Goal: Transaction & Acquisition: Book appointment/travel/reservation

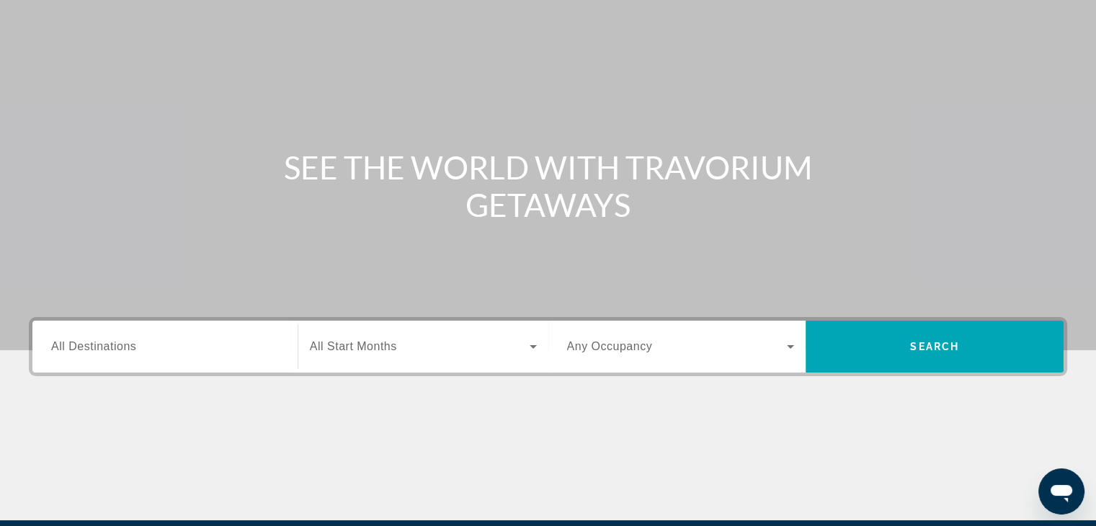
scroll to position [216, 0]
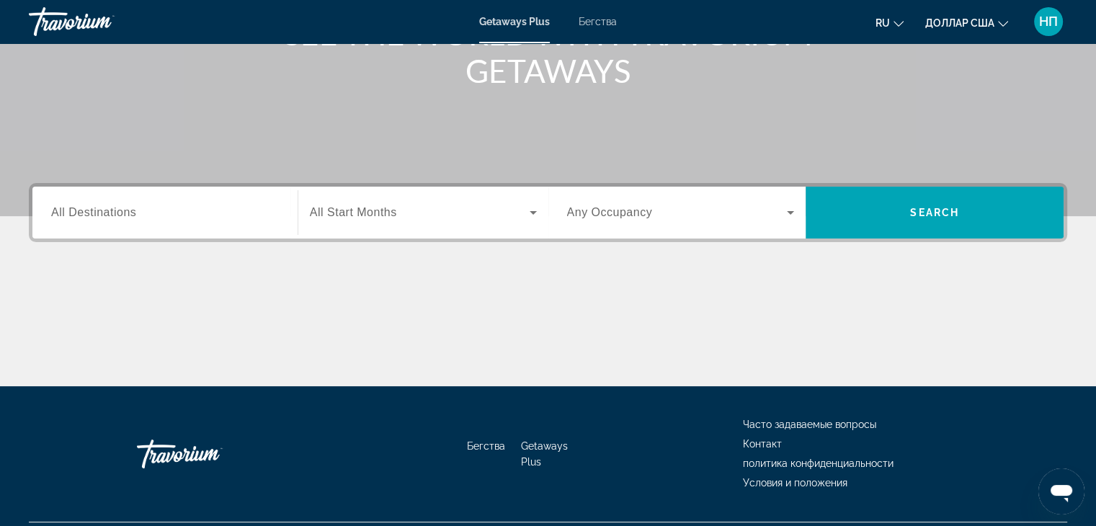
click at [54, 210] on span "All Destinations" at bounding box center [93, 212] width 85 height 12
click at [54, 210] on input "Destination All Destinations" at bounding box center [165, 213] width 228 height 17
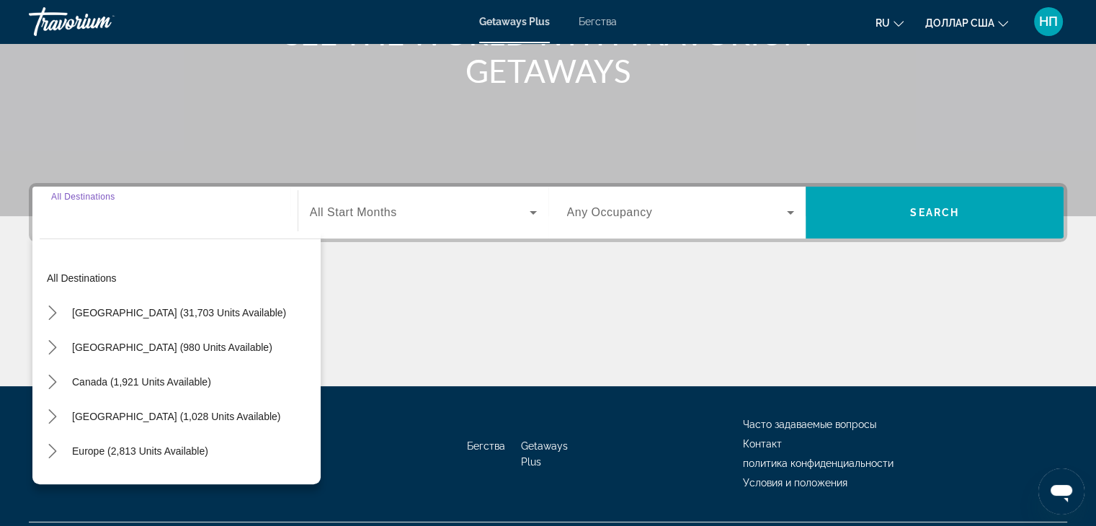
scroll to position [253, 0]
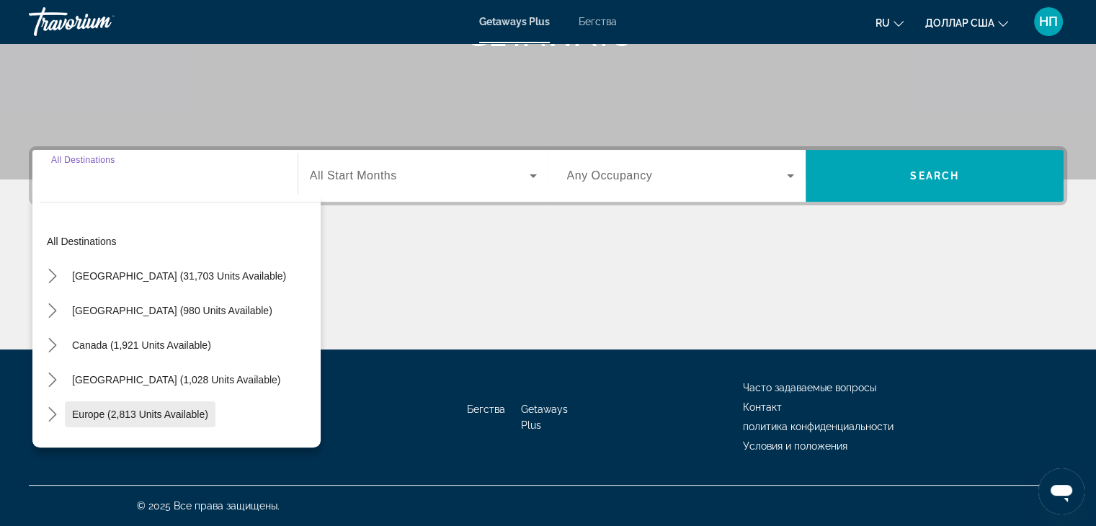
click at [130, 411] on span "Europe (2,813 units available)" at bounding box center [140, 414] width 136 height 12
type input "**********"
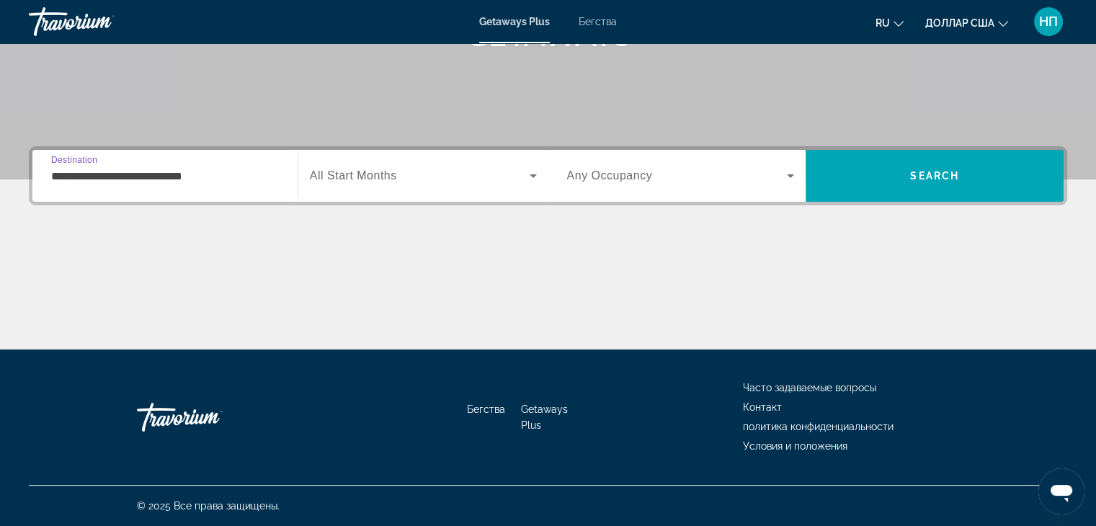
click at [537, 174] on icon "Виджет поиска" at bounding box center [532, 175] width 17 height 17
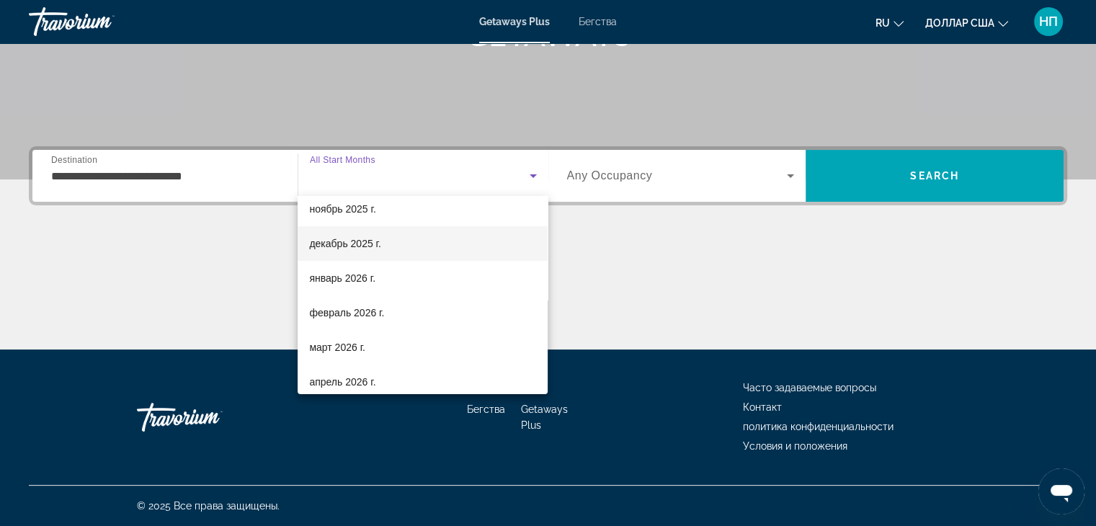
scroll to position [144, 0]
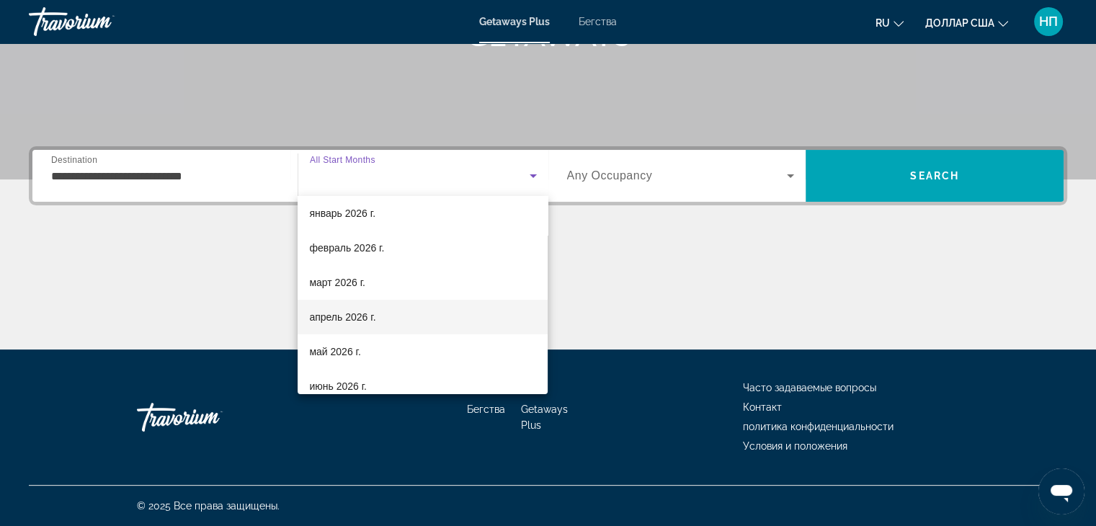
click at [372, 321] on font "апрель 2026 г." at bounding box center [342, 317] width 66 height 12
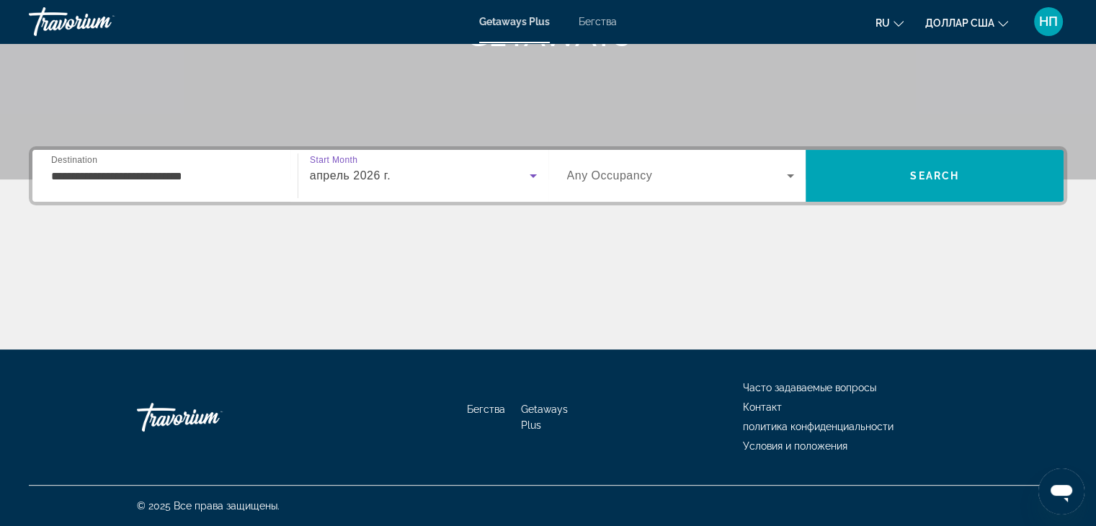
click at [790, 172] on icon "Виджет поиска" at bounding box center [790, 175] width 17 height 17
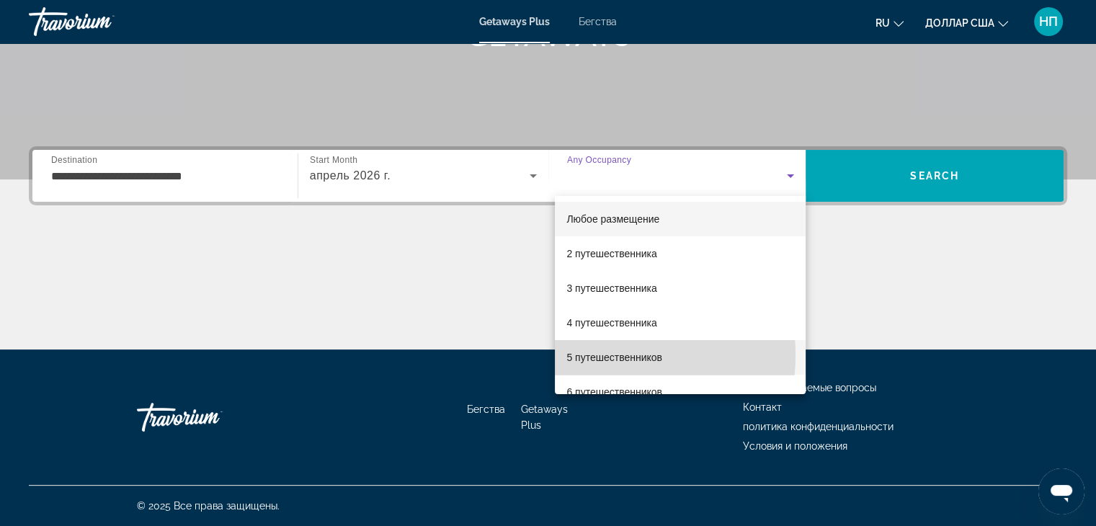
click at [596, 355] on font "5 путешественников" at bounding box center [614, 358] width 96 height 12
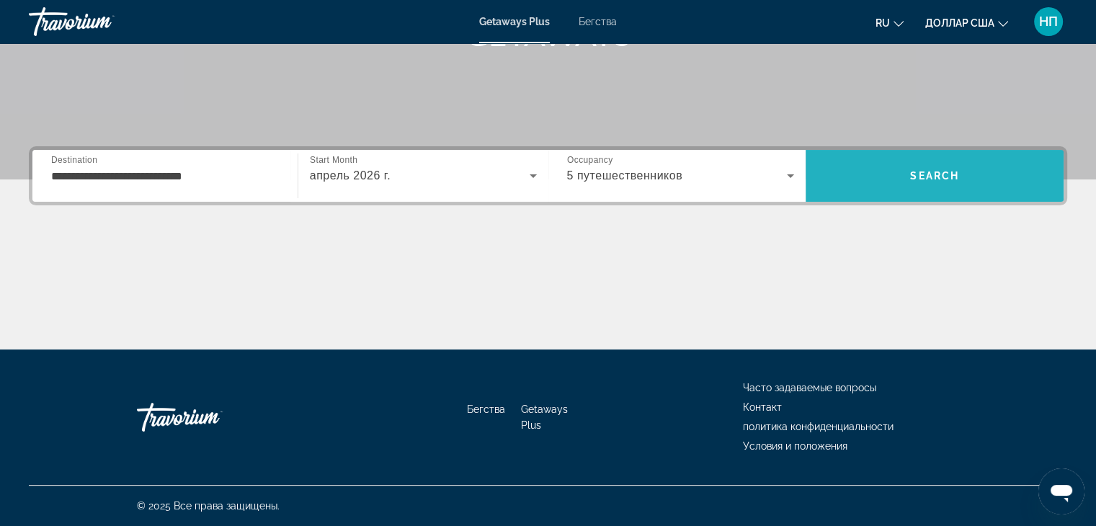
click at [928, 171] on span "Search" at bounding box center [934, 176] width 49 height 12
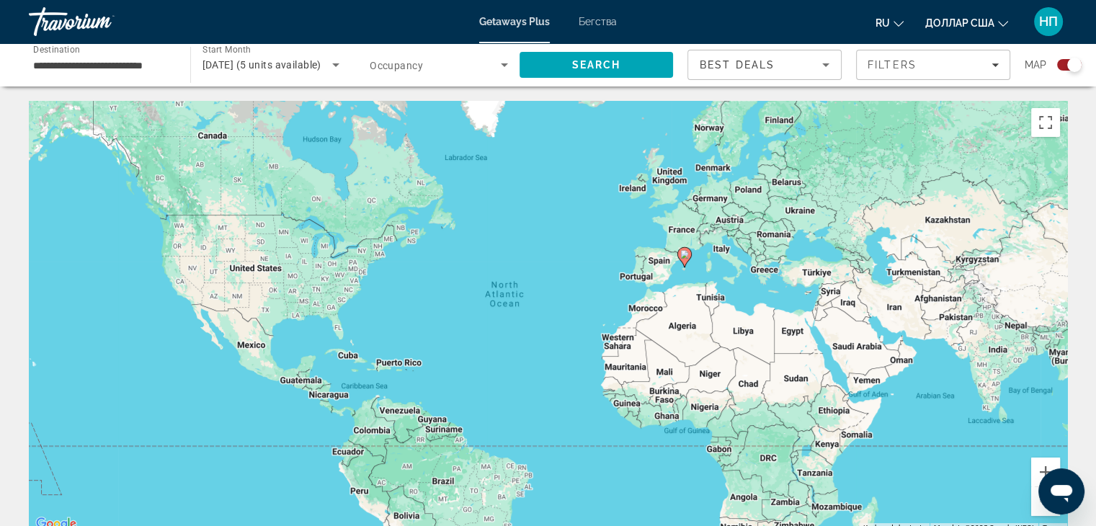
click at [684, 259] on icon "Основное содержание" at bounding box center [683, 257] width 13 height 19
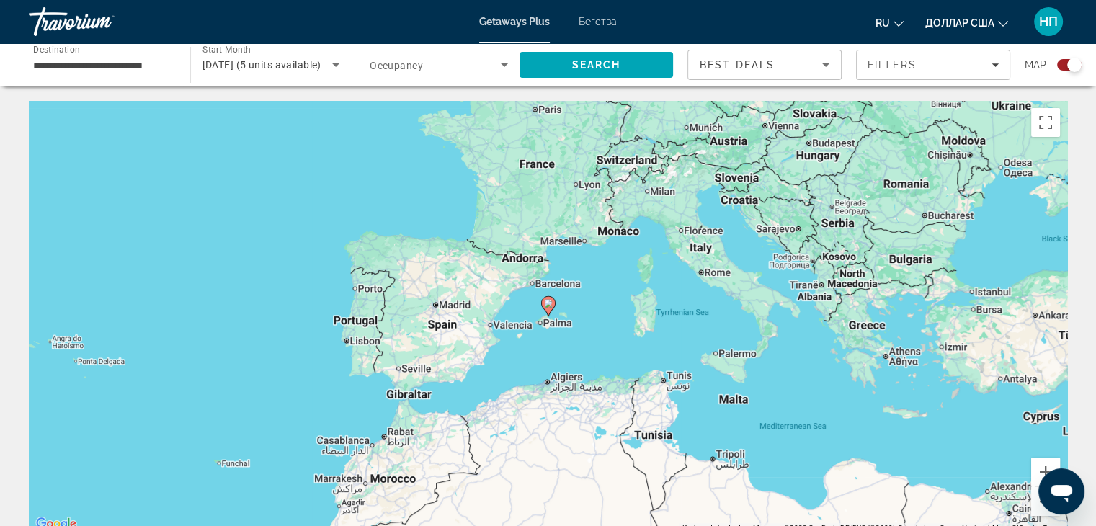
click at [256, 211] on div "To navigate, press the arrow keys. To activate drag with keyboard, press Alt + …" at bounding box center [548, 317] width 1038 height 432
click at [132, 67] on input "**********" at bounding box center [102, 65] width 138 height 17
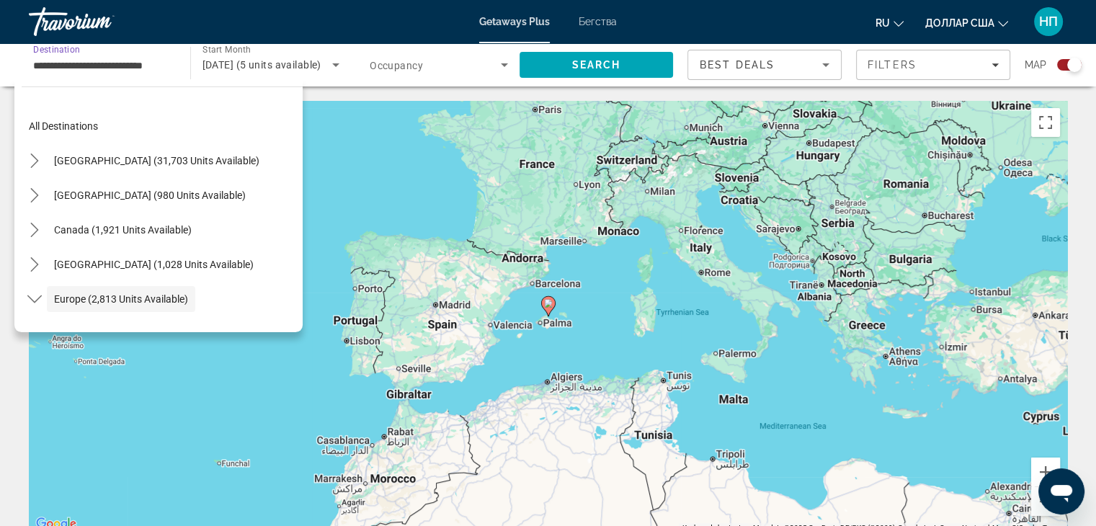
scroll to position [86, 0]
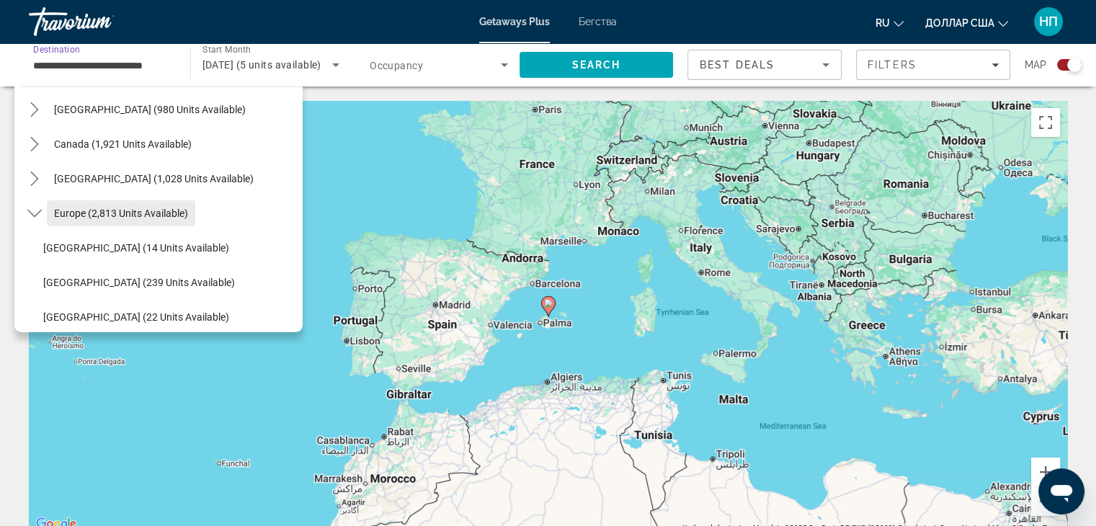
click at [100, 213] on span "Europe (2,813 units available)" at bounding box center [121, 213] width 134 height 12
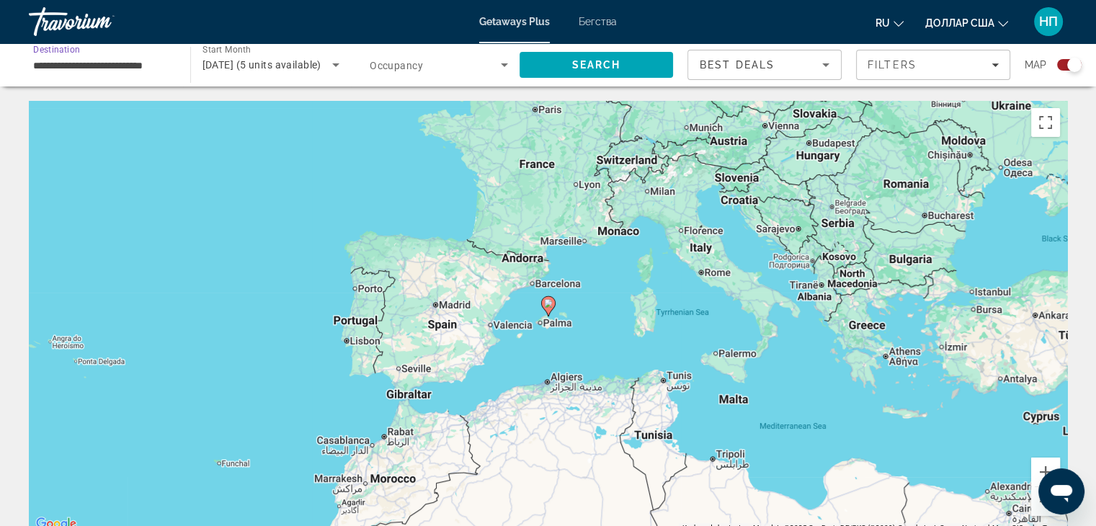
scroll to position [72, 0]
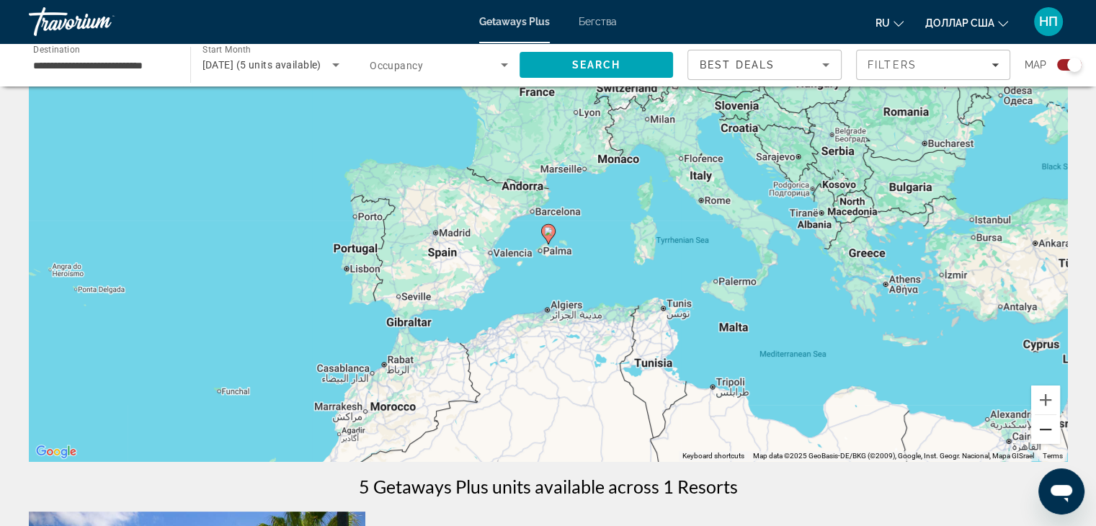
click at [1045, 430] on button "Zoom out" at bounding box center [1045, 429] width 29 height 29
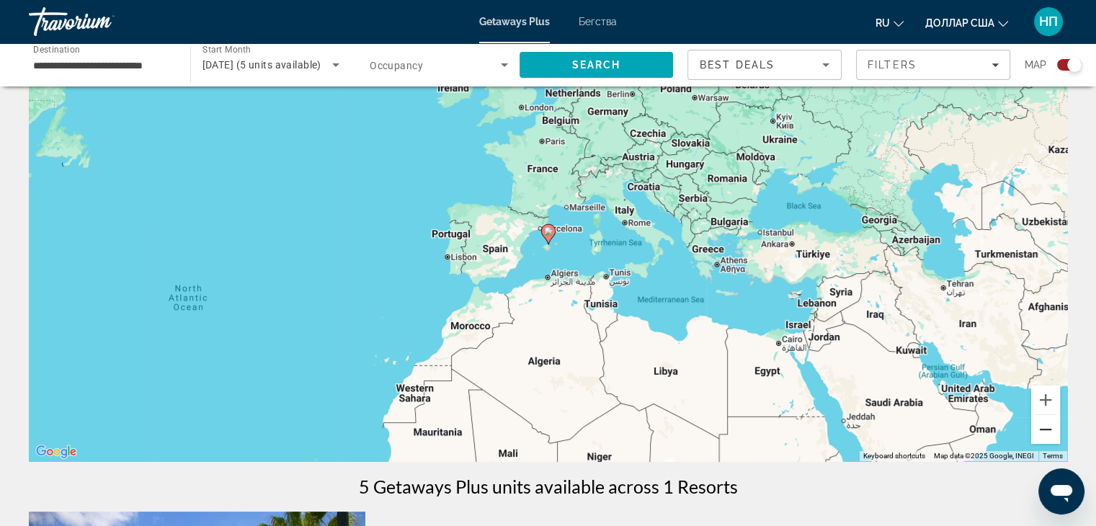
click at [1045, 430] on button "Zoom out" at bounding box center [1045, 429] width 29 height 29
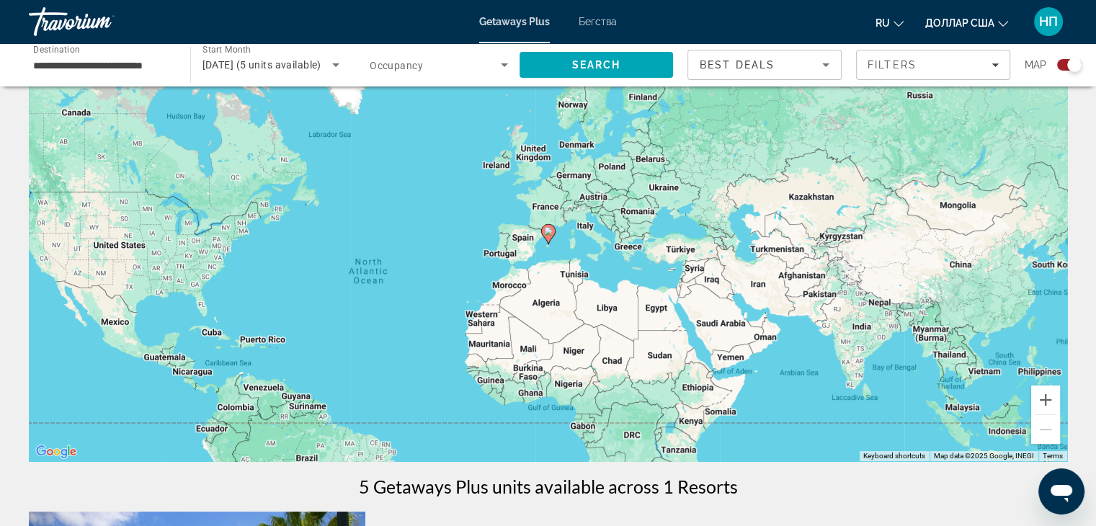
click at [598, 23] on font "Бегства" at bounding box center [597, 22] width 38 height 12
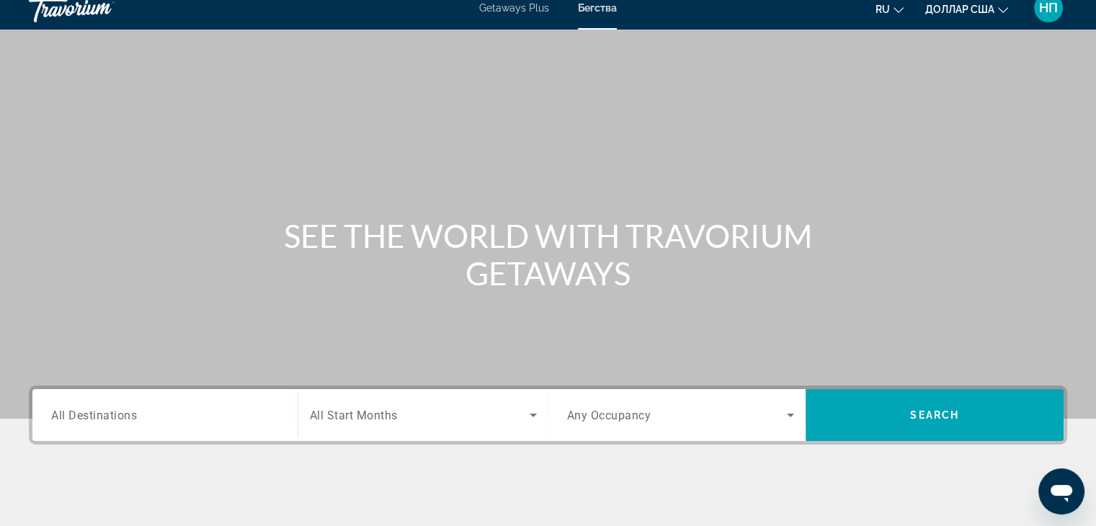
scroll to position [216, 0]
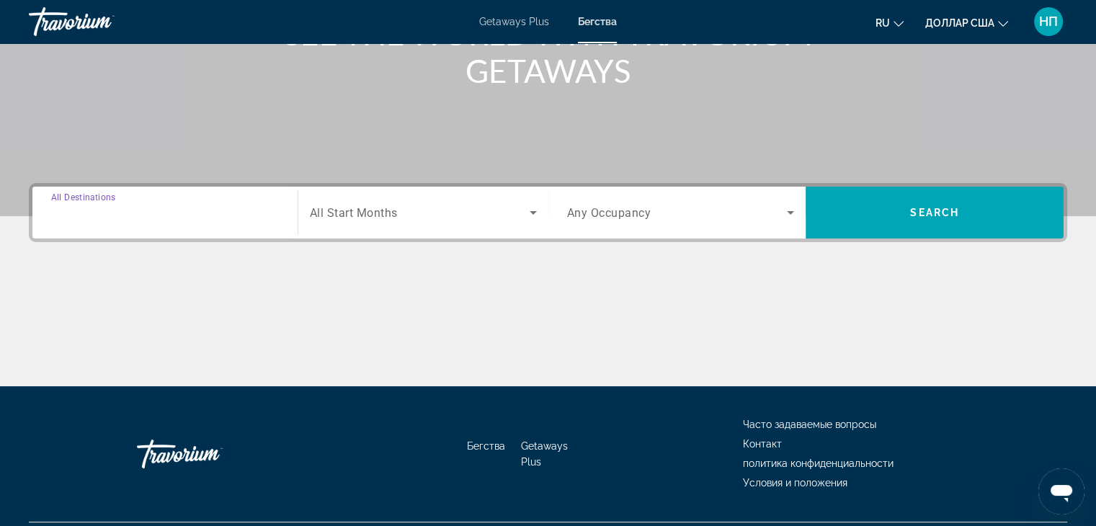
click at [83, 220] on input "Destination All Destinations" at bounding box center [165, 213] width 228 height 17
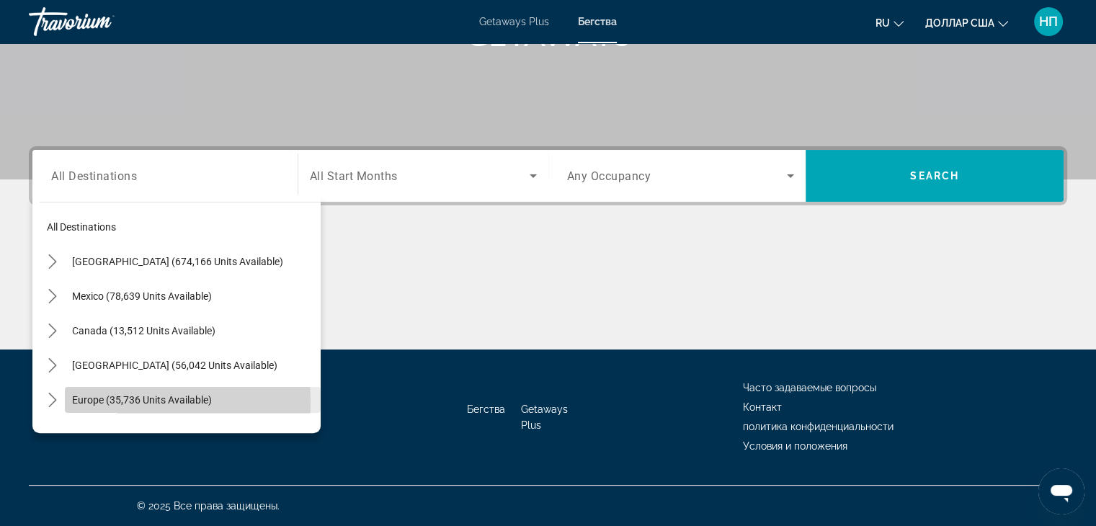
click at [122, 401] on span "Europe (35,736 units available)" at bounding box center [142, 400] width 140 height 12
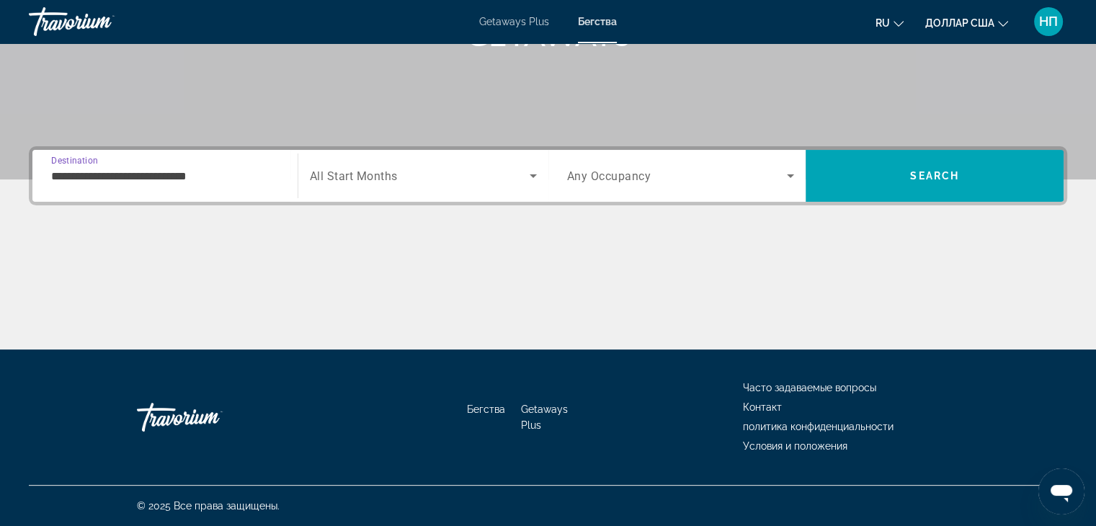
click at [144, 180] on input "**********" at bounding box center [165, 176] width 228 height 17
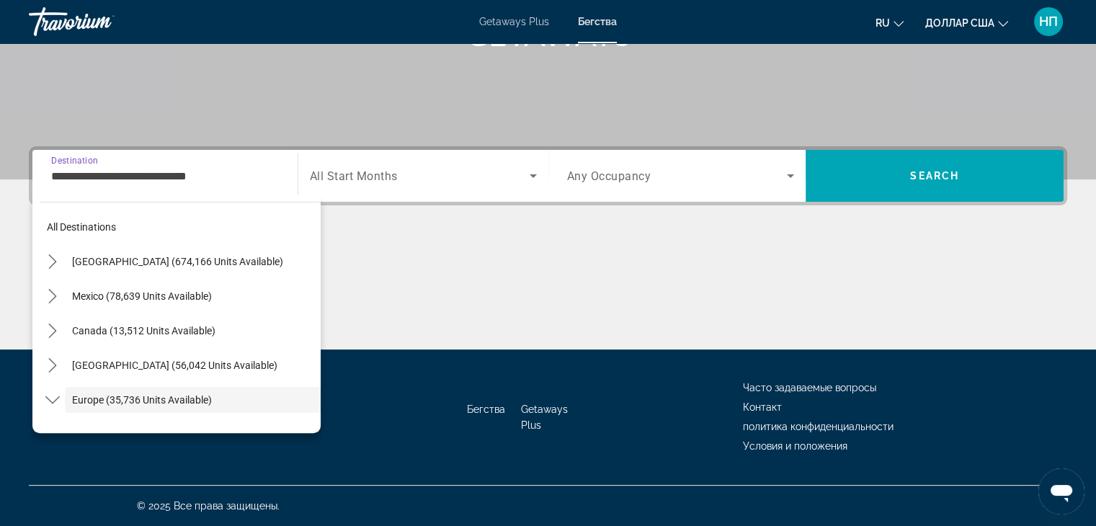
scroll to position [86, 0]
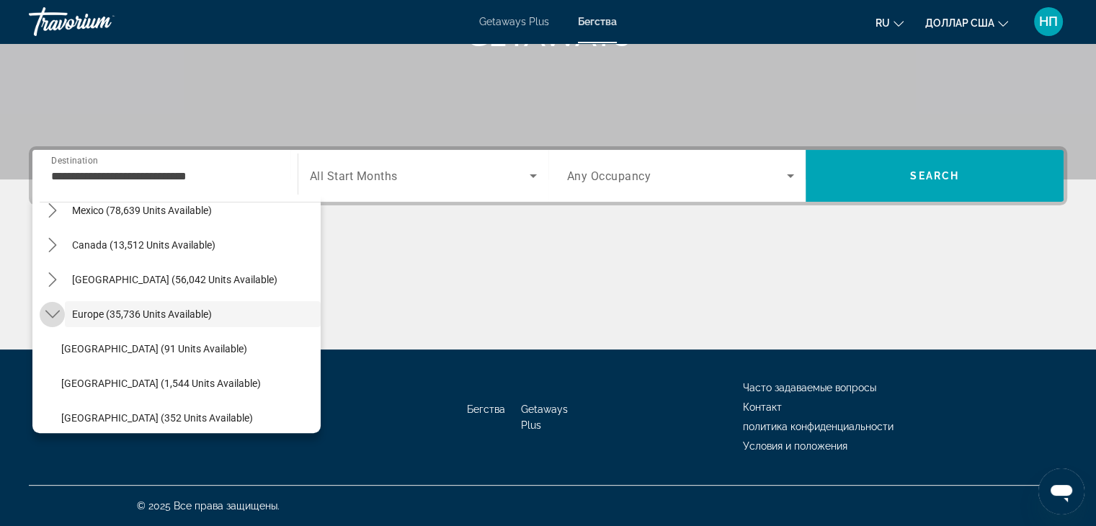
click at [51, 313] on icon "Toggle Europe (35,736 units available) submenu" at bounding box center [52, 314] width 14 height 14
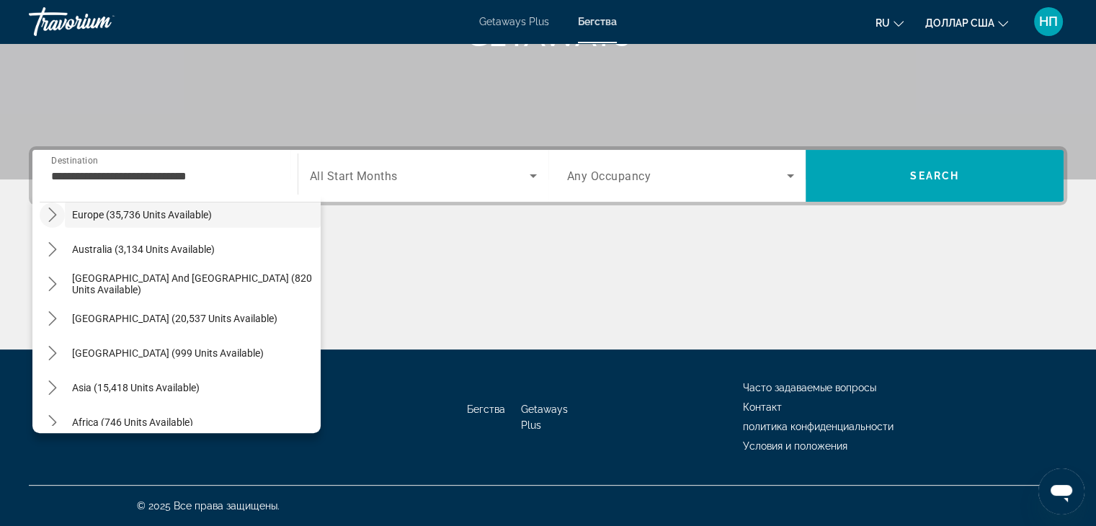
scroll to position [161, 0]
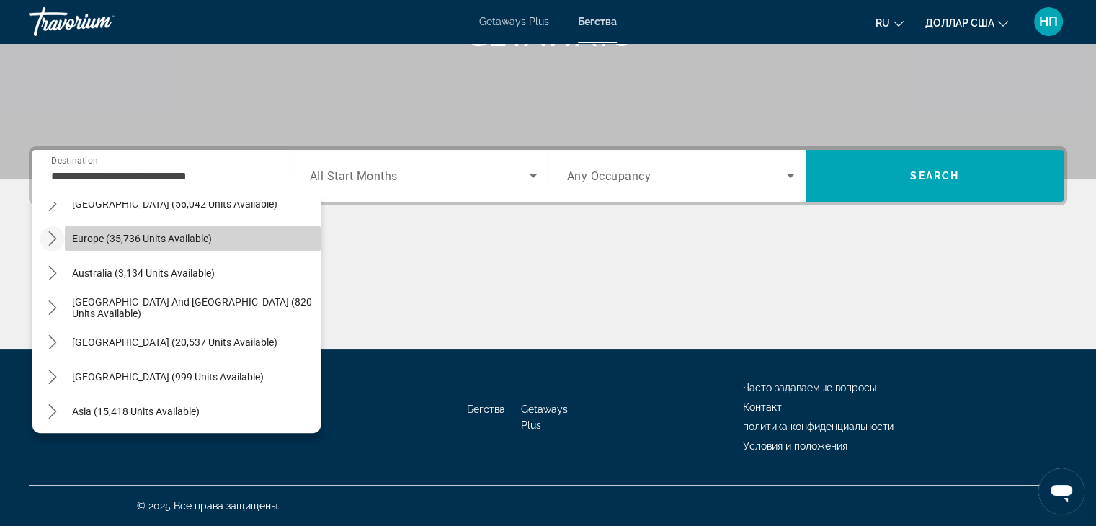
click at [230, 237] on span "Select destination: Europe (35,736 units available)" at bounding box center [193, 238] width 256 height 35
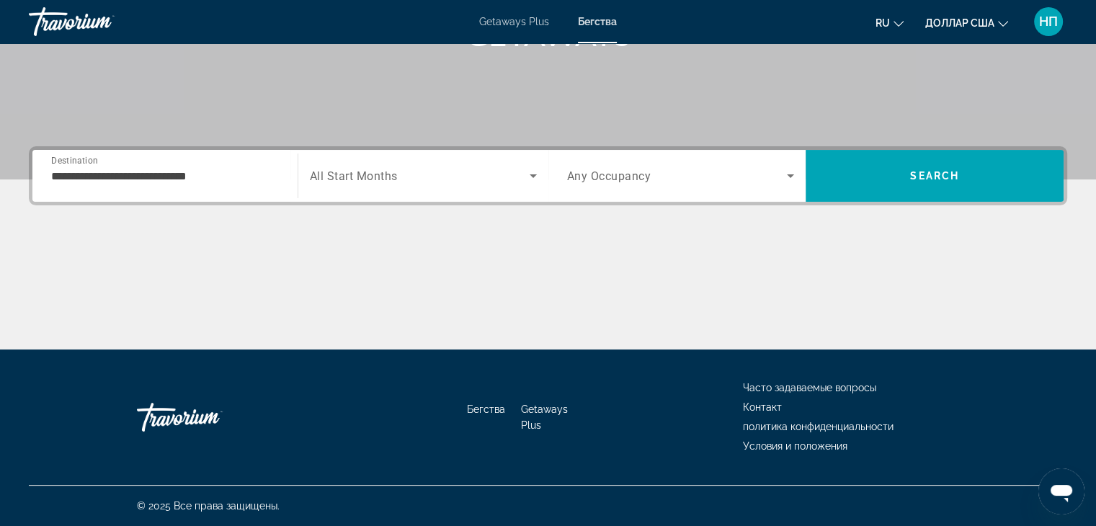
click at [52, 178] on div "**********" at bounding box center [165, 176] width 251 height 41
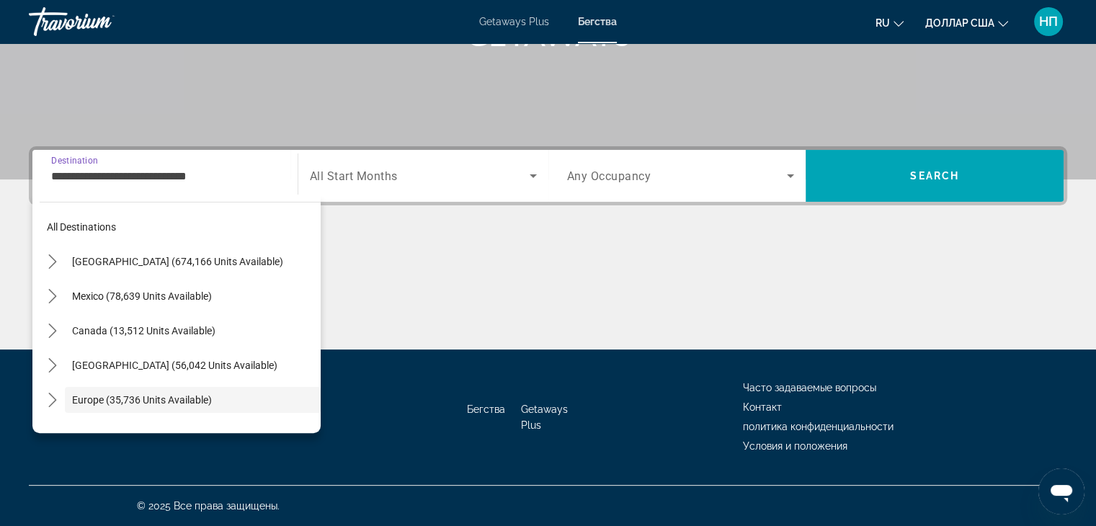
scroll to position [86, 0]
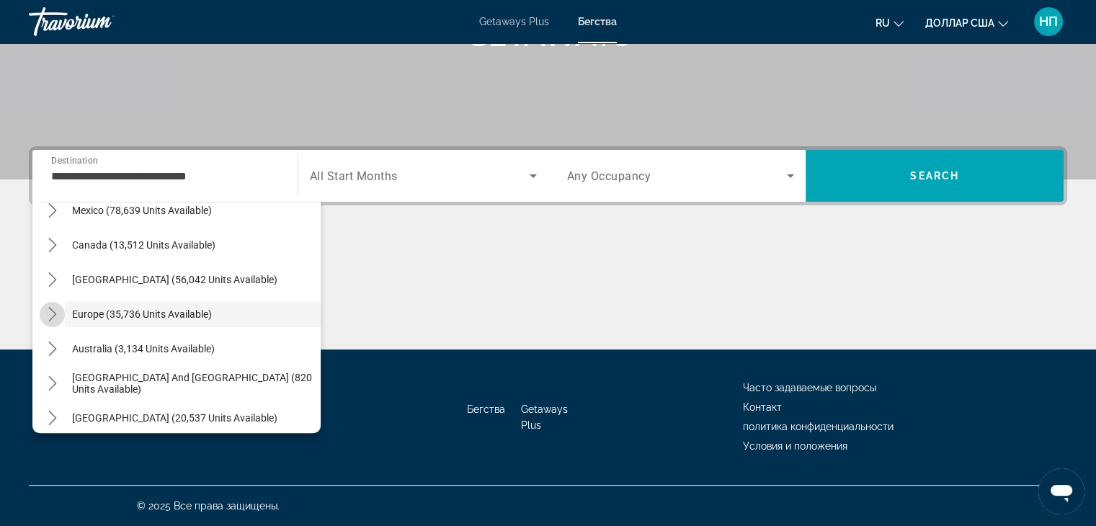
click at [45, 312] on icon "Toggle Europe (35,736 units available) submenu" at bounding box center [52, 314] width 14 height 14
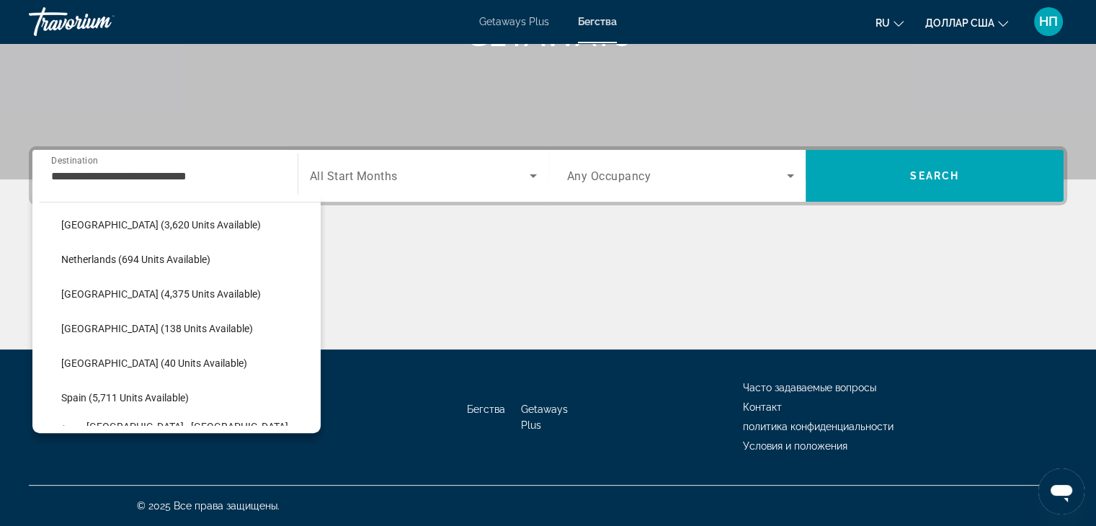
scroll to position [612, 0]
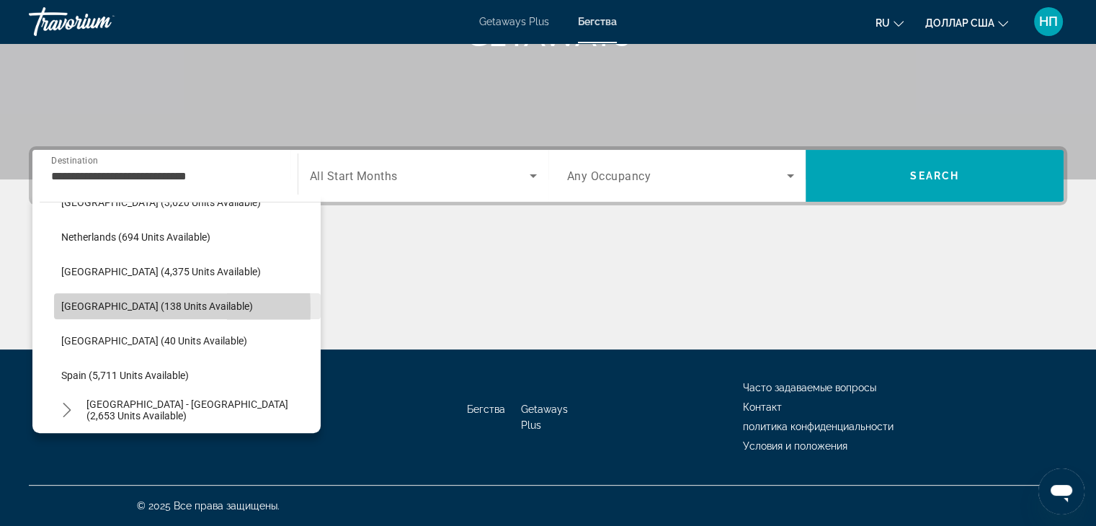
click at [85, 308] on span "[GEOGRAPHIC_DATA] (138 units available)" at bounding box center [157, 306] width 192 height 12
type input "**********"
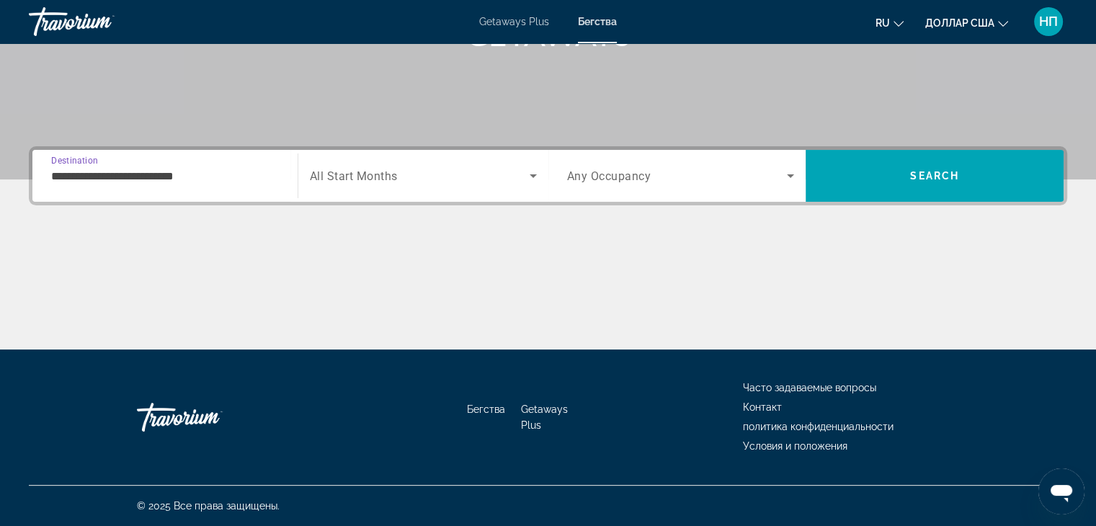
click at [538, 174] on icon "Search widget" at bounding box center [532, 175] width 17 height 17
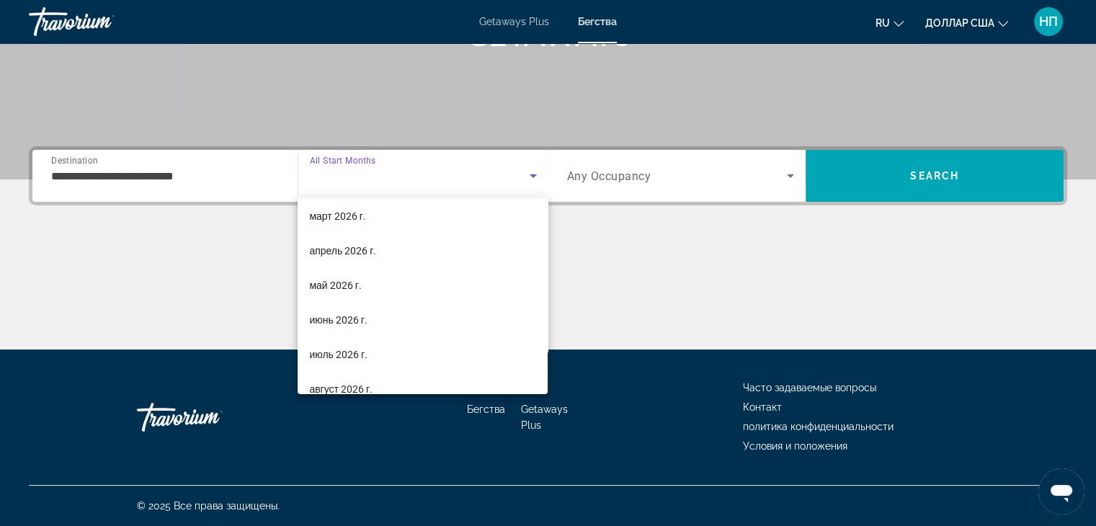
scroll to position [216, 0]
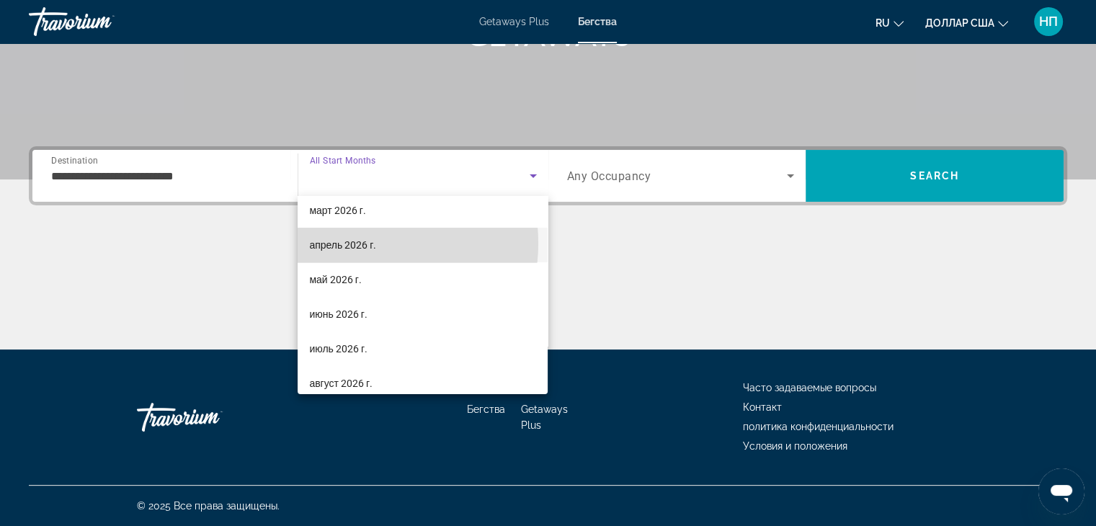
click at [355, 243] on font "апрель 2026 г." at bounding box center [342, 245] width 67 height 12
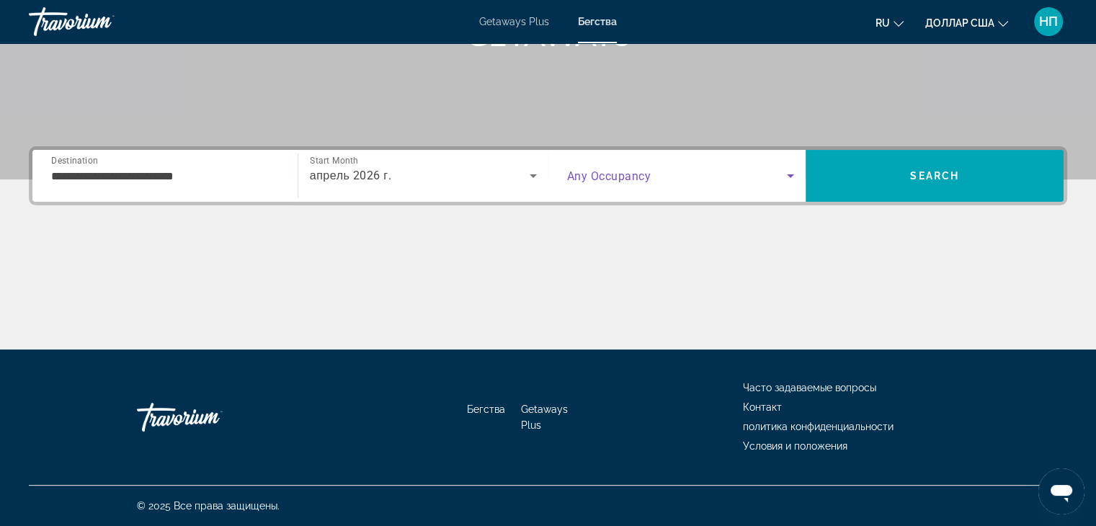
click at [786, 179] on icon "Search widget" at bounding box center [790, 175] width 17 height 17
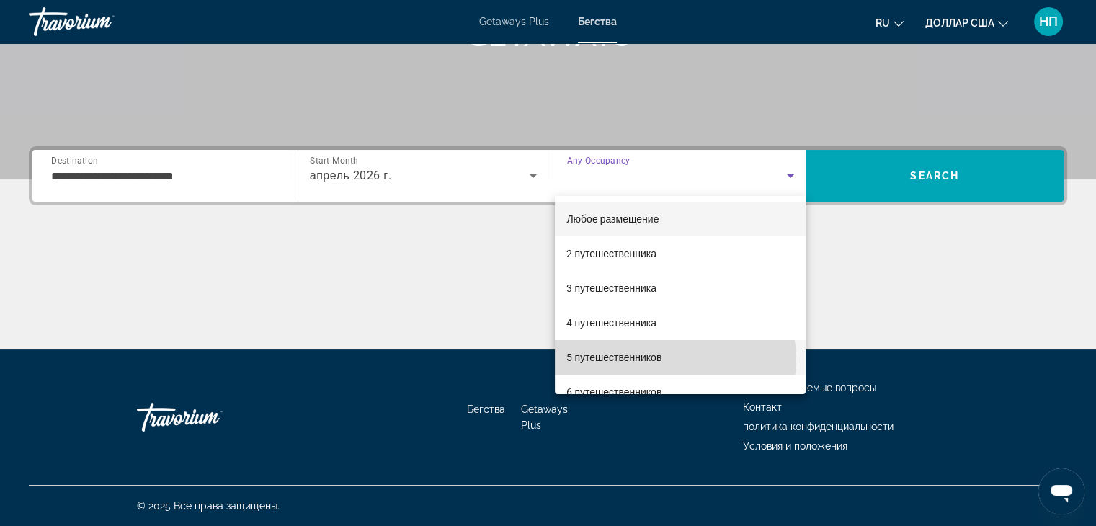
click at [668, 359] on mat-option "5 путешественников" at bounding box center [680, 357] width 251 height 35
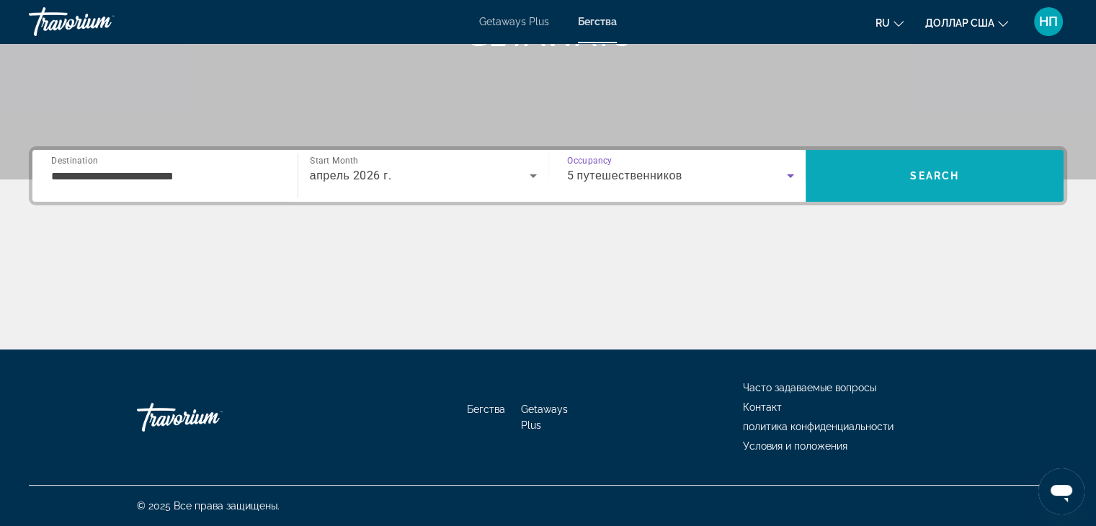
click at [926, 179] on span "Search" at bounding box center [934, 176] width 49 height 12
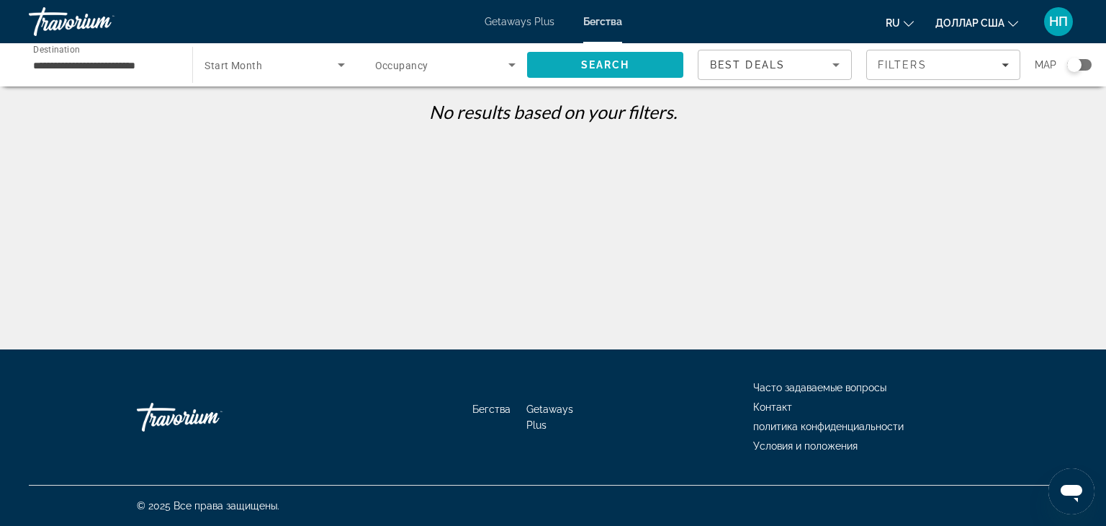
click at [605, 67] on span "Search" at bounding box center [605, 65] width 49 height 12
click at [81, 70] on input "**********" at bounding box center [103, 65] width 140 height 17
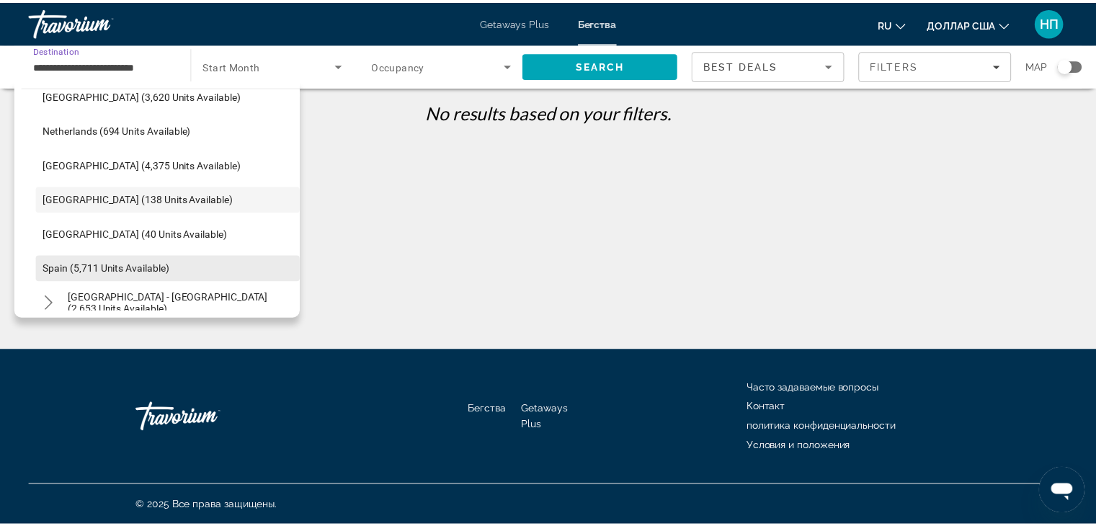
scroll to position [820, 0]
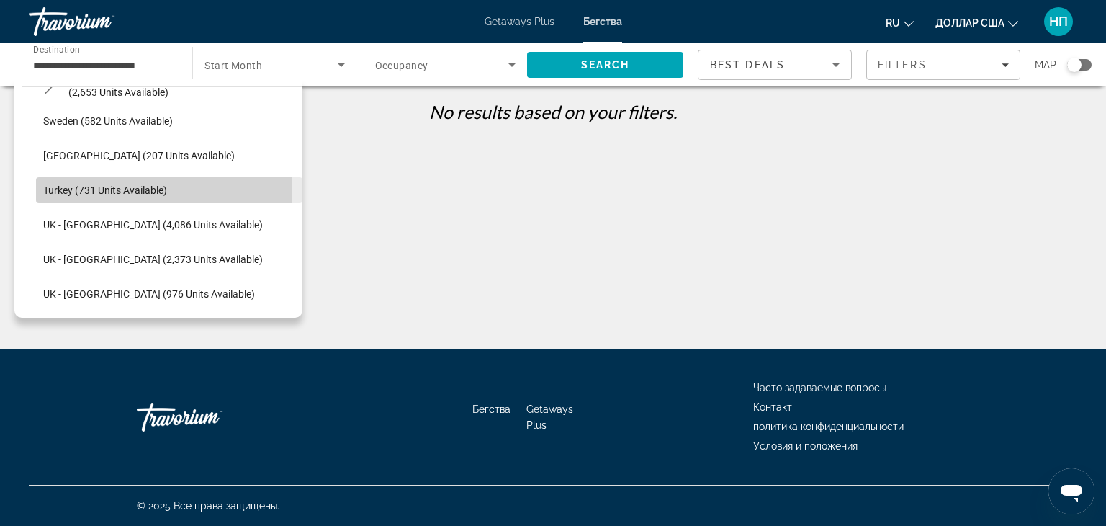
click at [101, 191] on span "Turkey (731 units available)" at bounding box center [105, 190] width 124 height 12
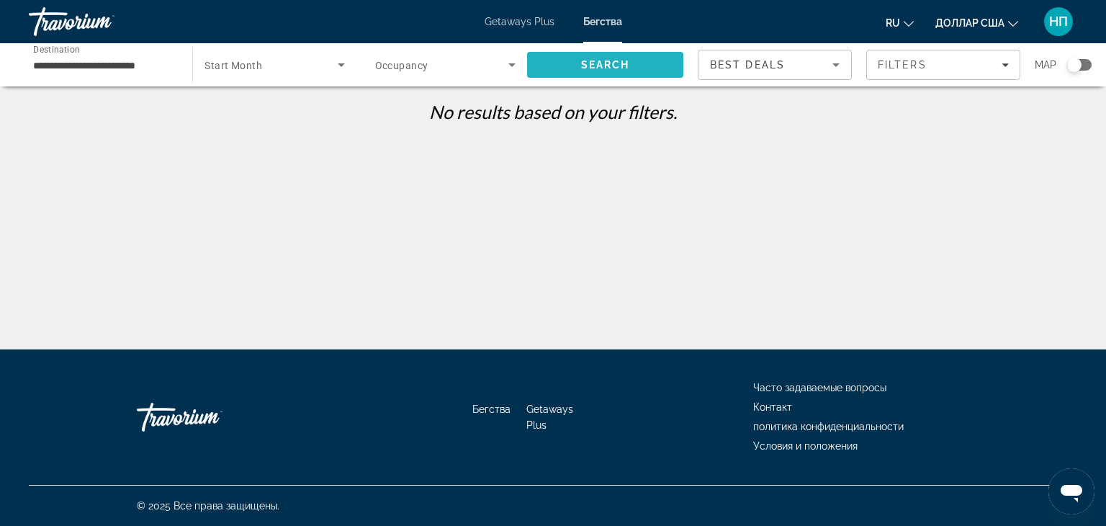
click at [618, 68] on span "Search" at bounding box center [605, 65] width 49 height 12
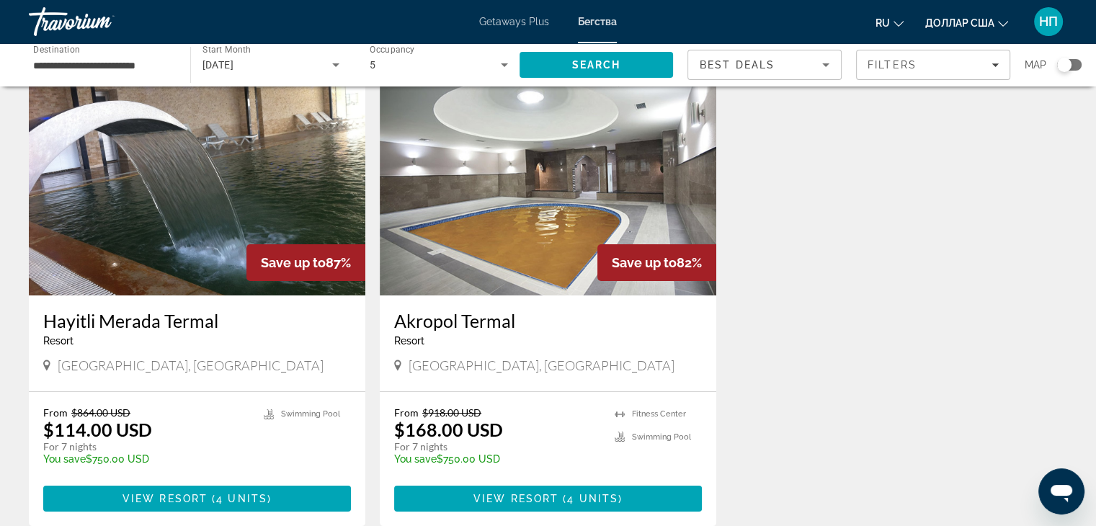
scroll to position [46, 0]
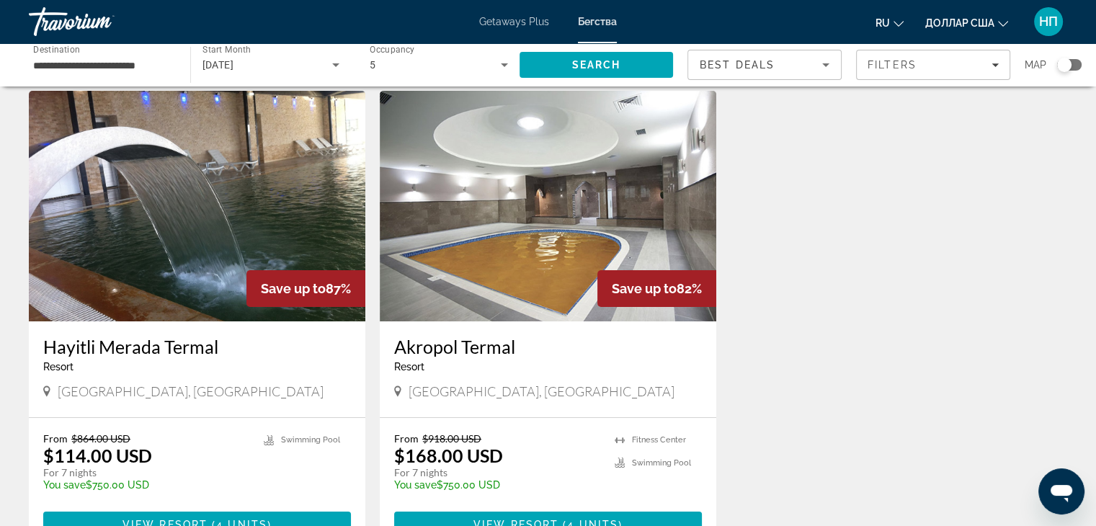
click at [40, 64] on input "**********" at bounding box center [102, 65] width 138 height 17
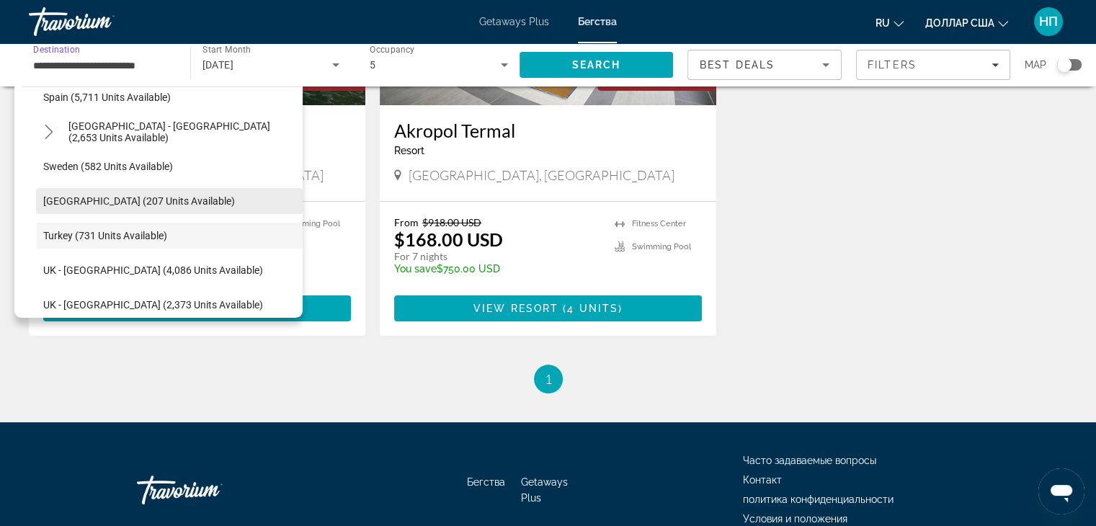
scroll to position [631, 0]
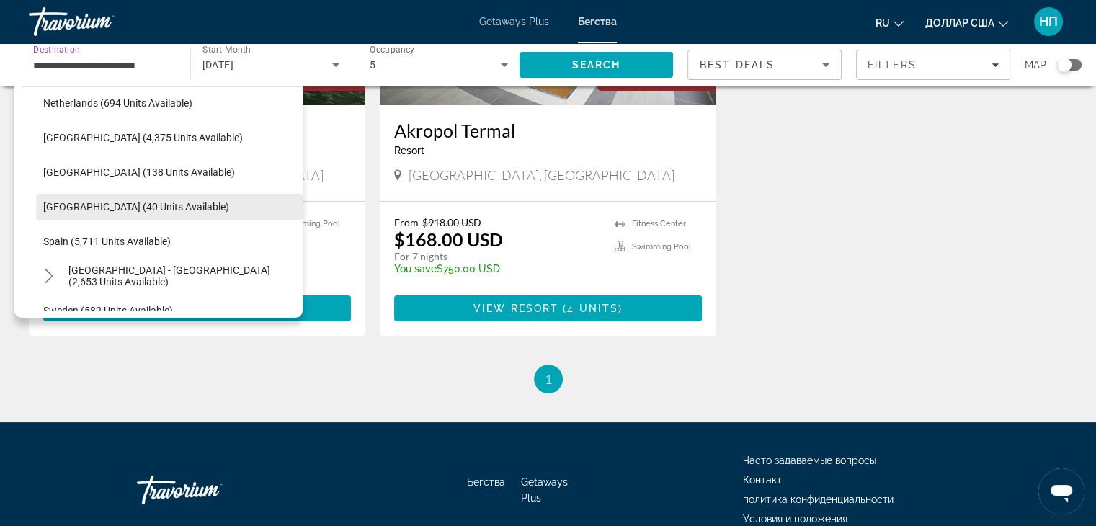
click at [148, 210] on span "[GEOGRAPHIC_DATA] (40 units available)" at bounding box center [136, 207] width 186 height 12
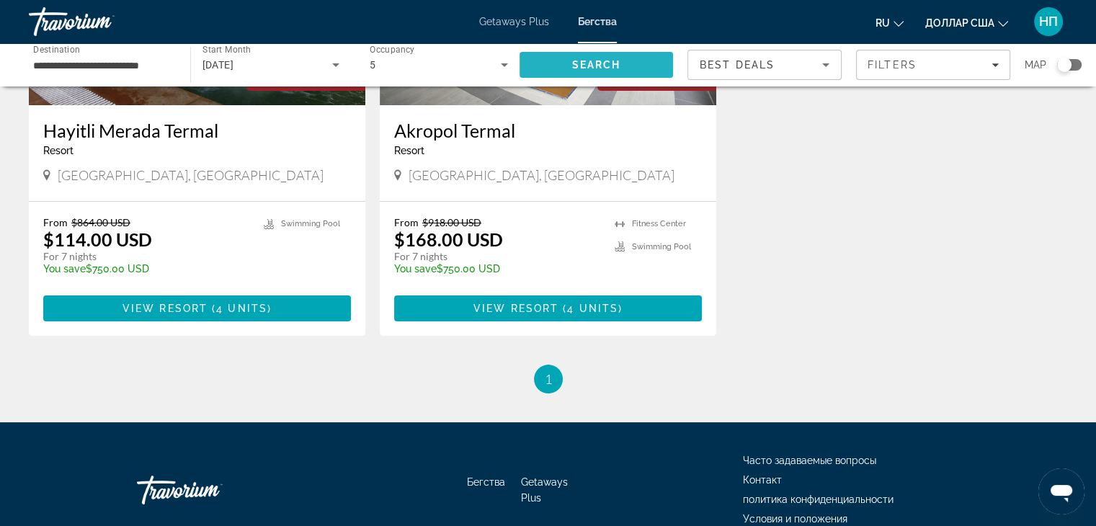
click at [597, 69] on span "Search" at bounding box center [595, 65] width 49 height 12
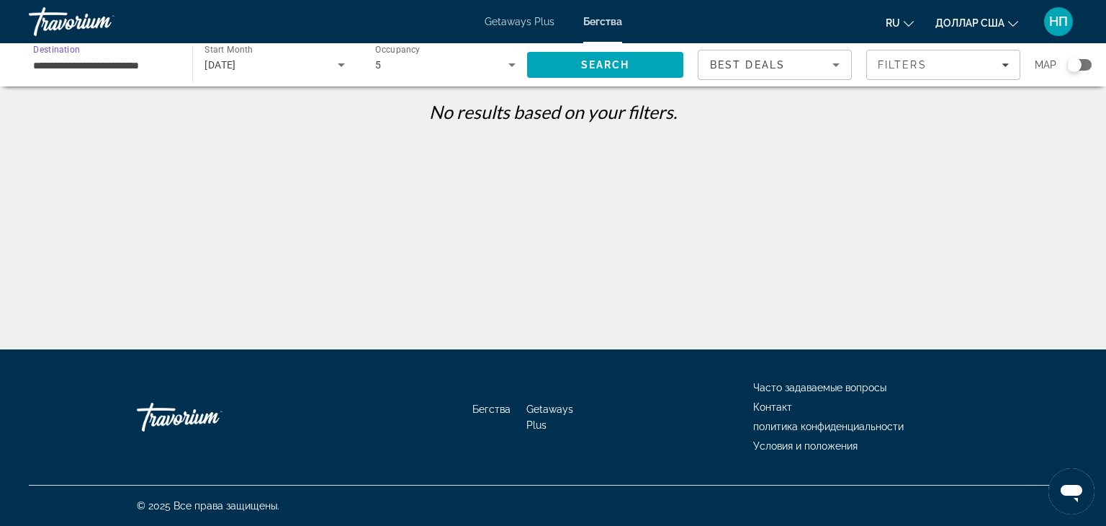
click at [70, 71] on input "**********" at bounding box center [103, 65] width 140 height 17
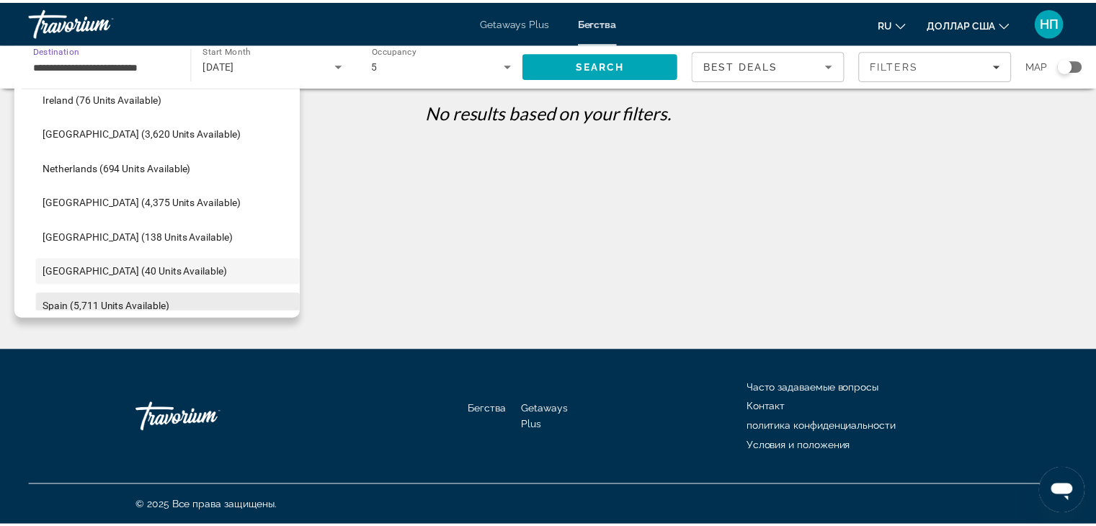
scroll to position [495, 0]
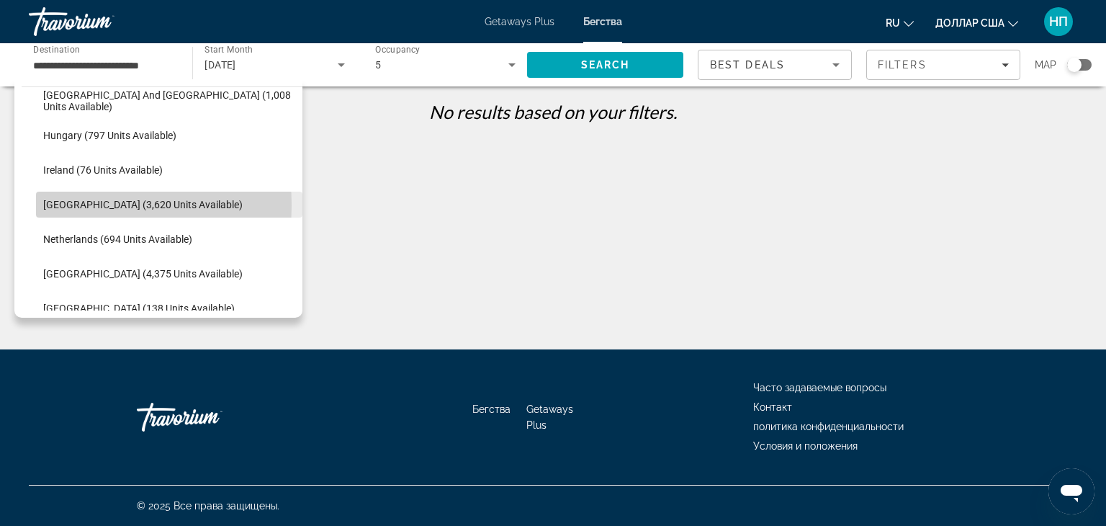
click at [58, 205] on span "[GEOGRAPHIC_DATA] (3,620 units available)" at bounding box center [143, 205] width 200 height 12
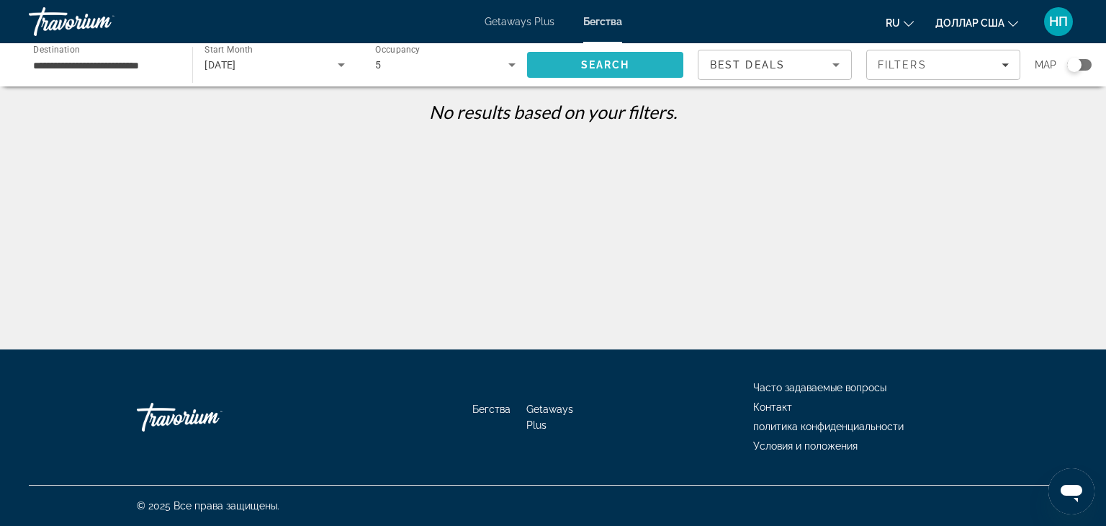
click at [611, 62] on span "Search" at bounding box center [605, 65] width 49 height 12
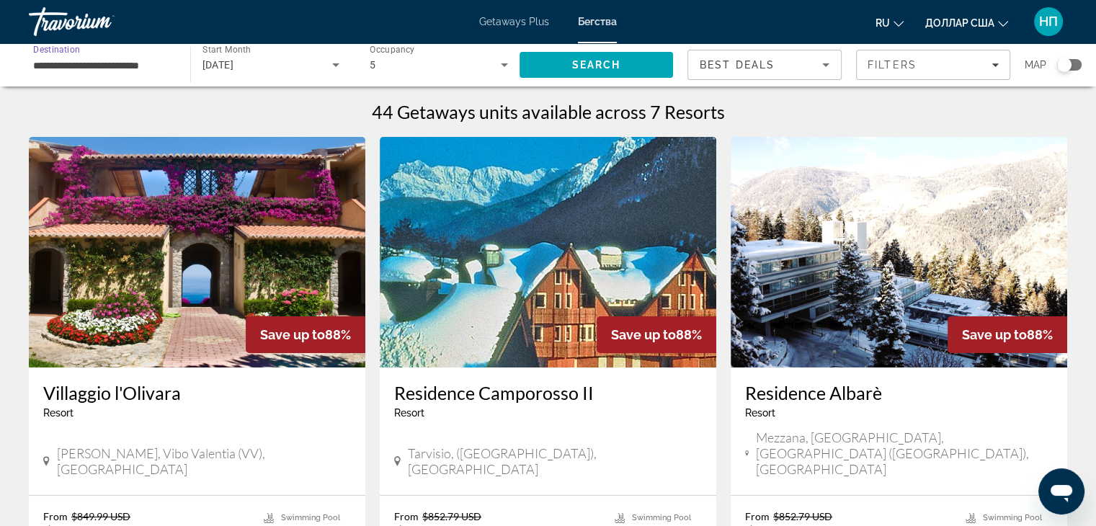
click at [84, 64] on input "**********" at bounding box center [102, 65] width 138 height 17
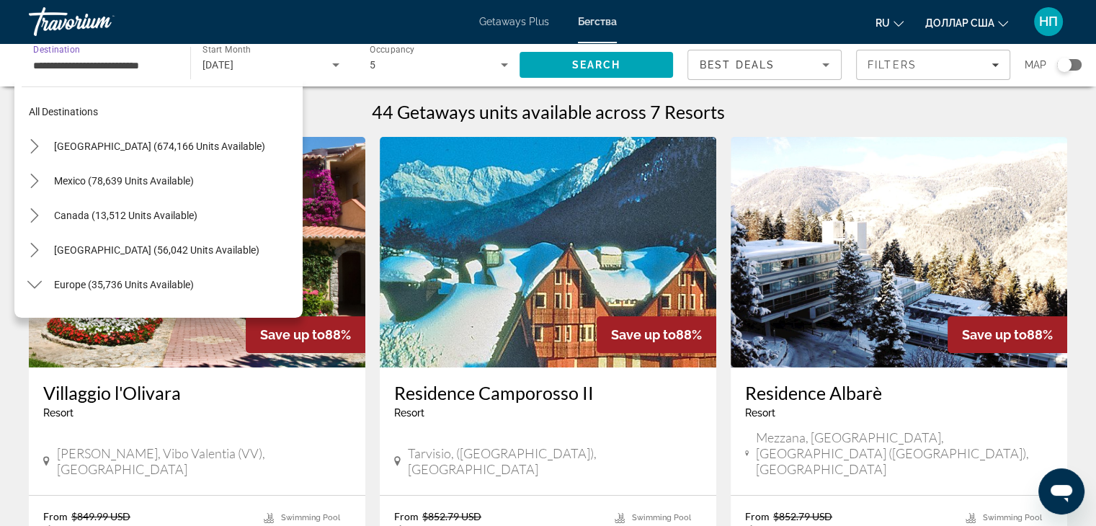
scroll to position [501, 0]
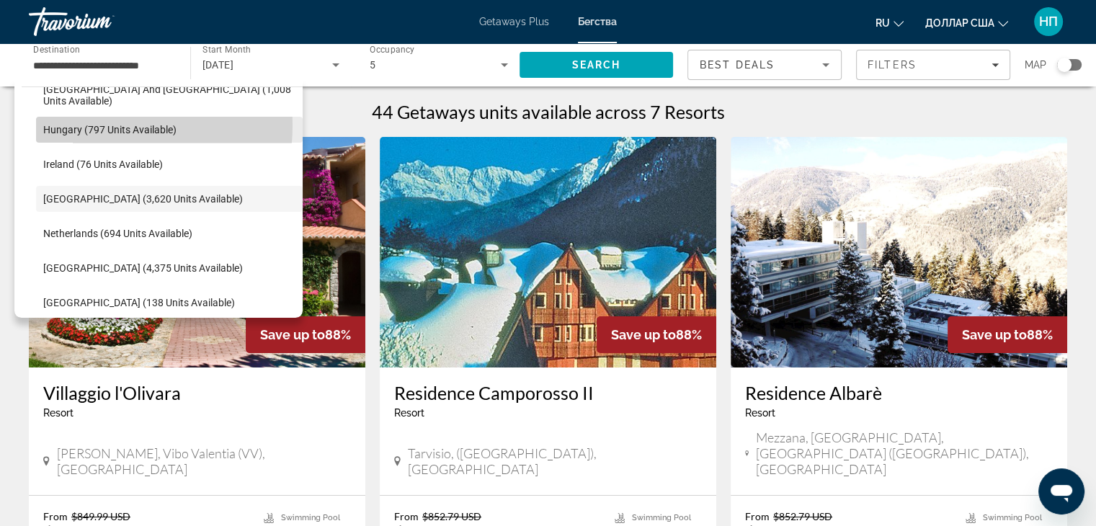
click at [91, 125] on span "Hungary (797 units available)" at bounding box center [109, 130] width 133 height 12
type input "**********"
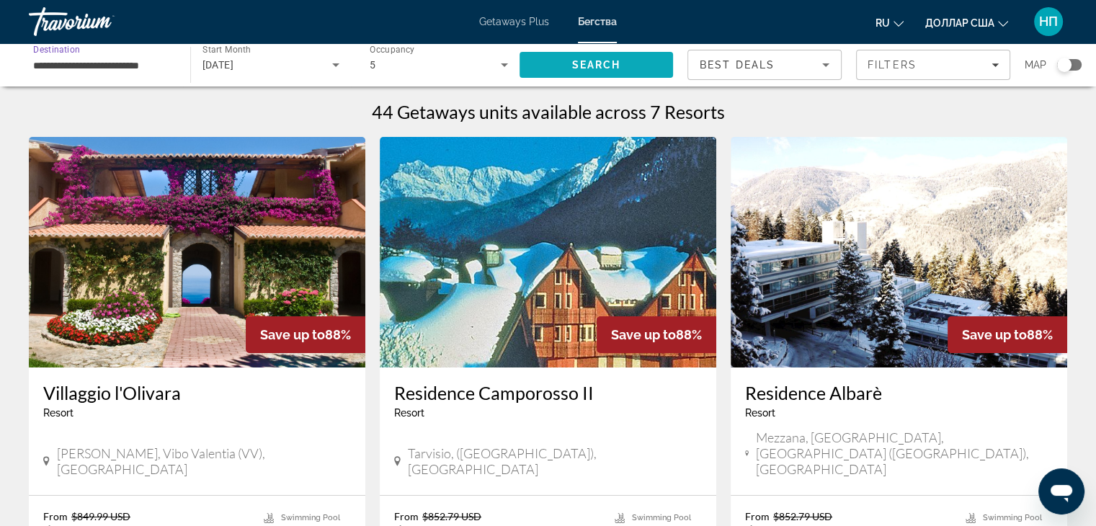
click at [589, 61] on span "Search" at bounding box center [595, 65] width 49 height 12
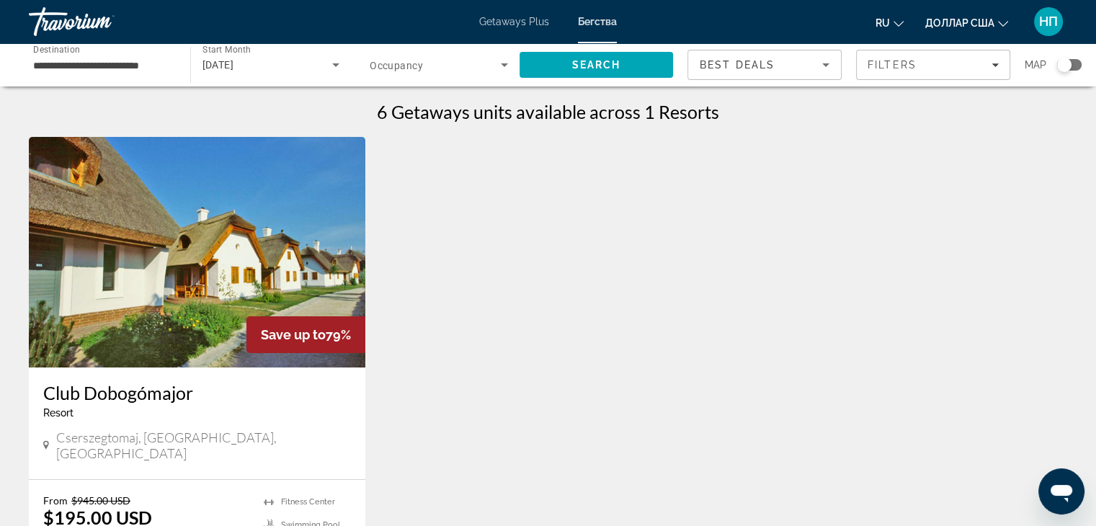
click at [233, 218] on img "Основное содержание" at bounding box center [197, 252] width 336 height 231
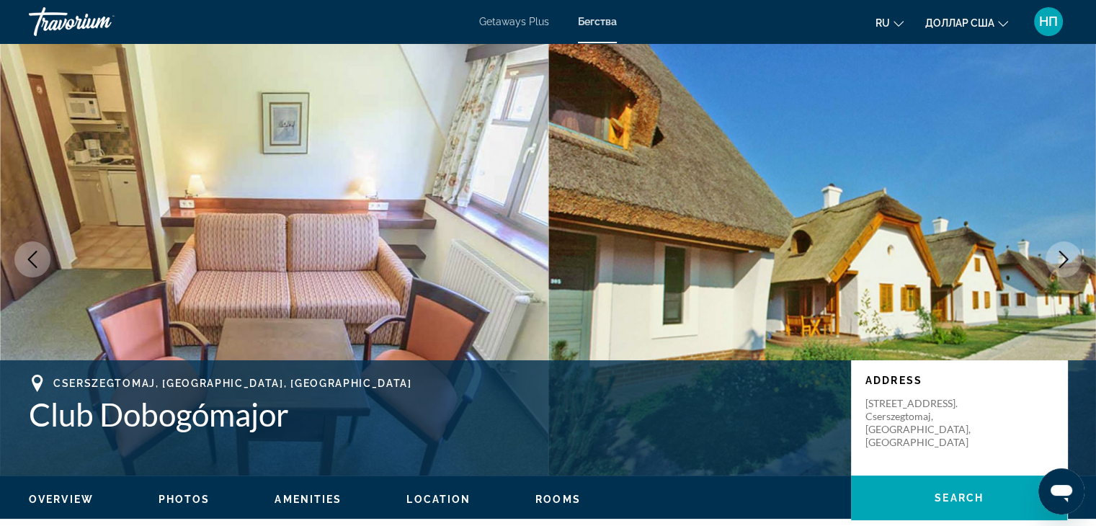
click at [35, 258] on icon "Previous image" at bounding box center [32, 259] width 17 height 17
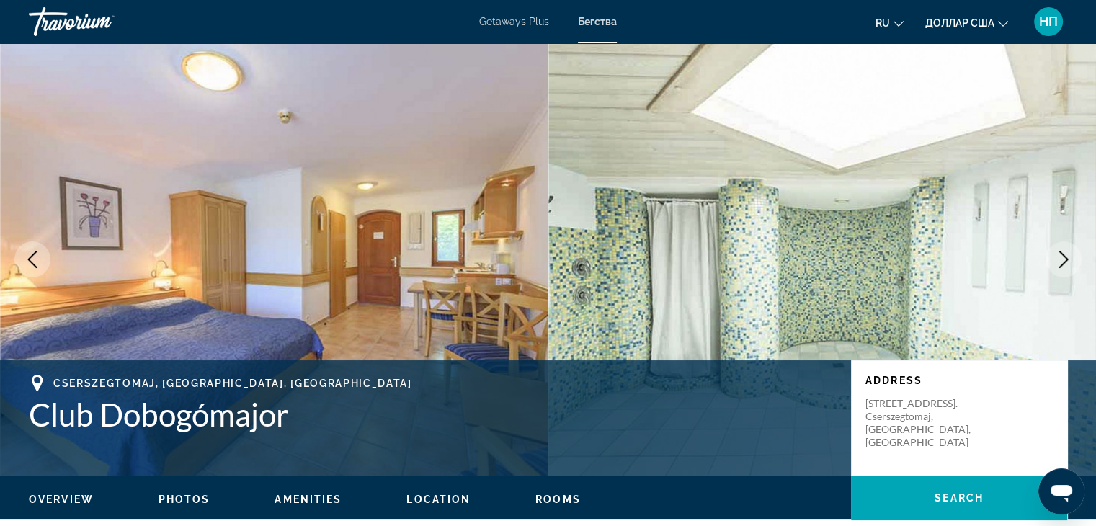
click at [34, 260] on icon "Previous image" at bounding box center [32, 259] width 17 height 17
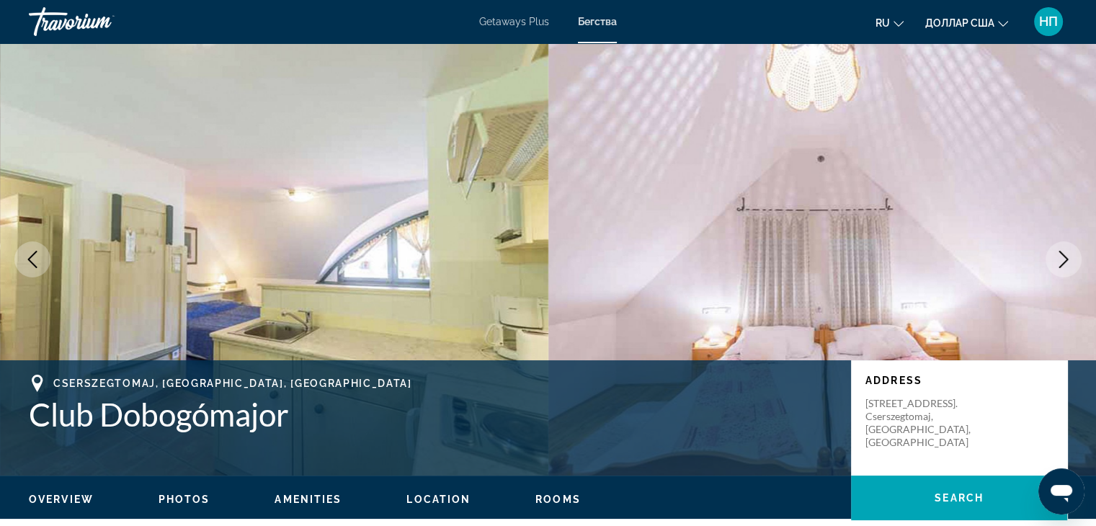
click at [32, 260] on icon "Previous image" at bounding box center [32, 259] width 17 height 17
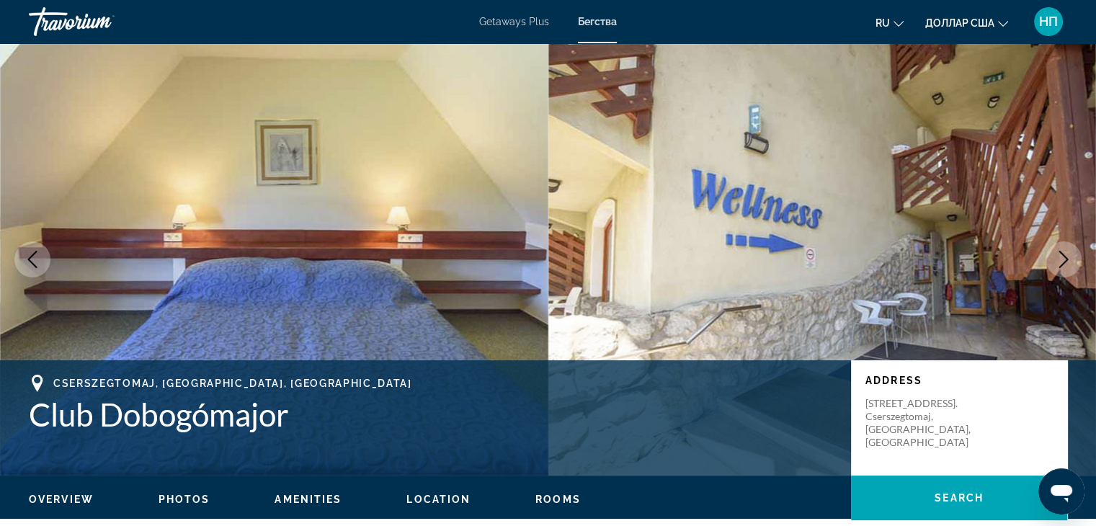
click at [32, 260] on icon "Previous image" at bounding box center [32, 259] width 17 height 17
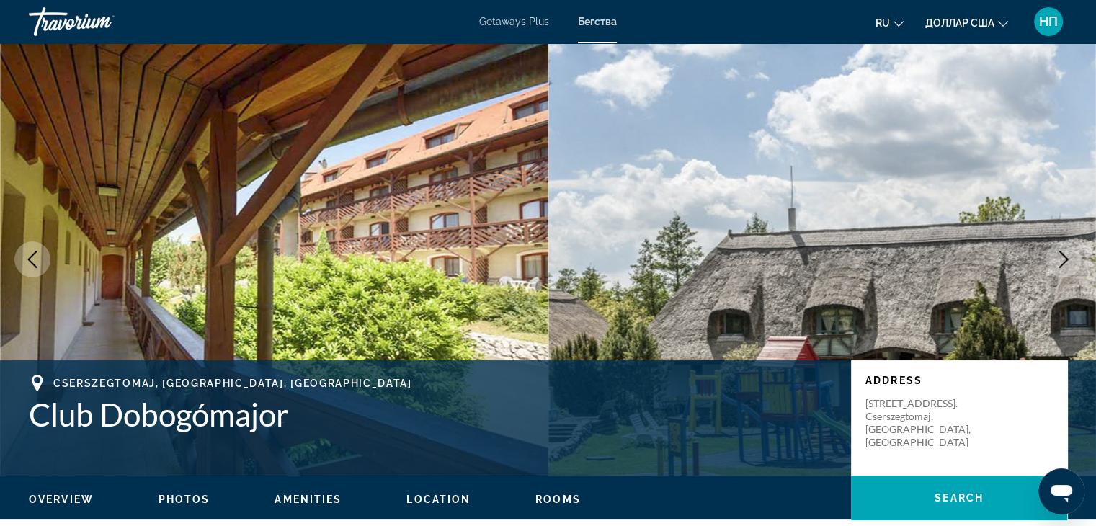
click at [32, 260] on icon "Previous image" at bounding box center [32, 259] width 17 height 17
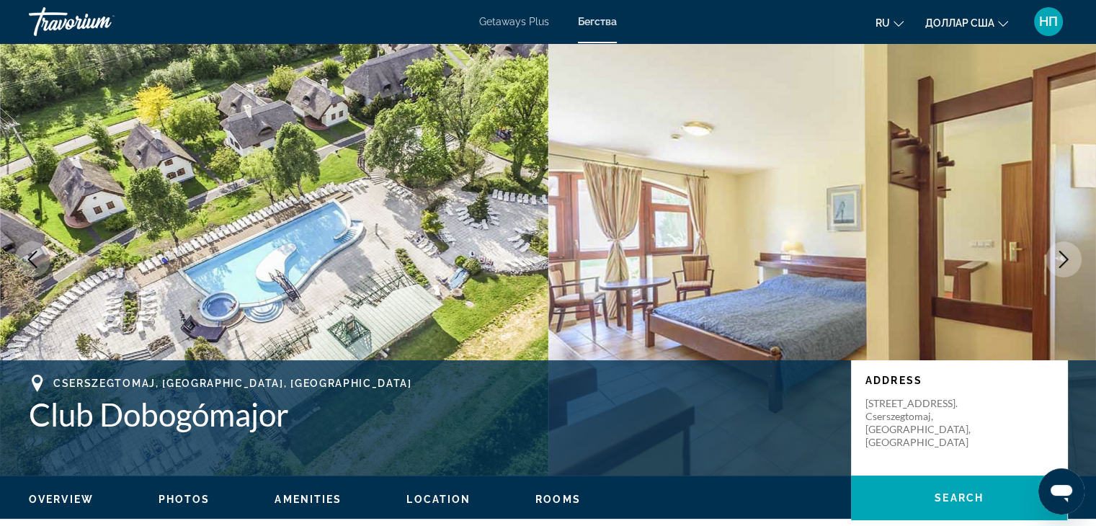
click at [32, 260] on icon "Previous image" at bounding box center [32, 259] width 17 height 17
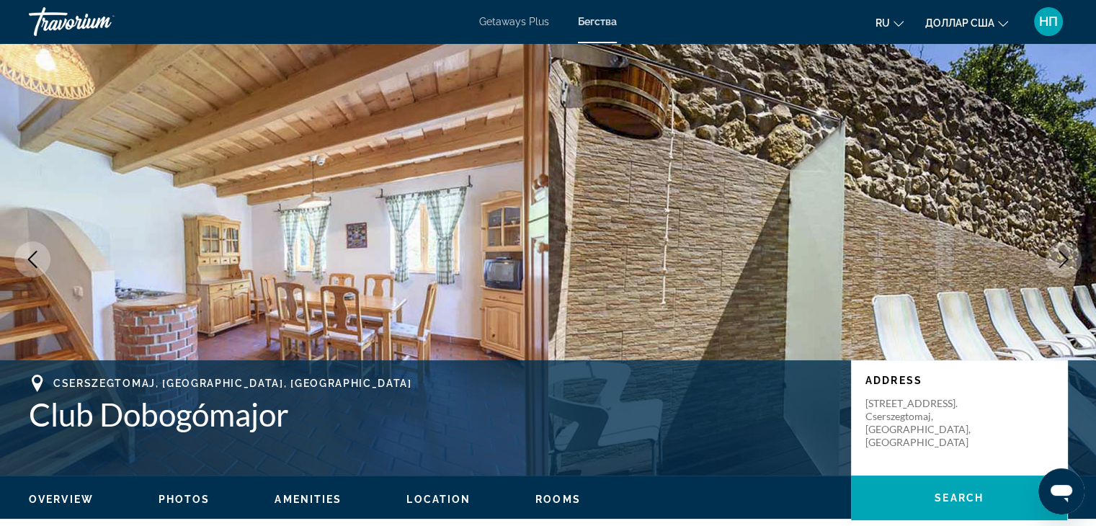
click at [32, 260] on icon "Previous image" at bounding box center [32, 259] width 17 height 17
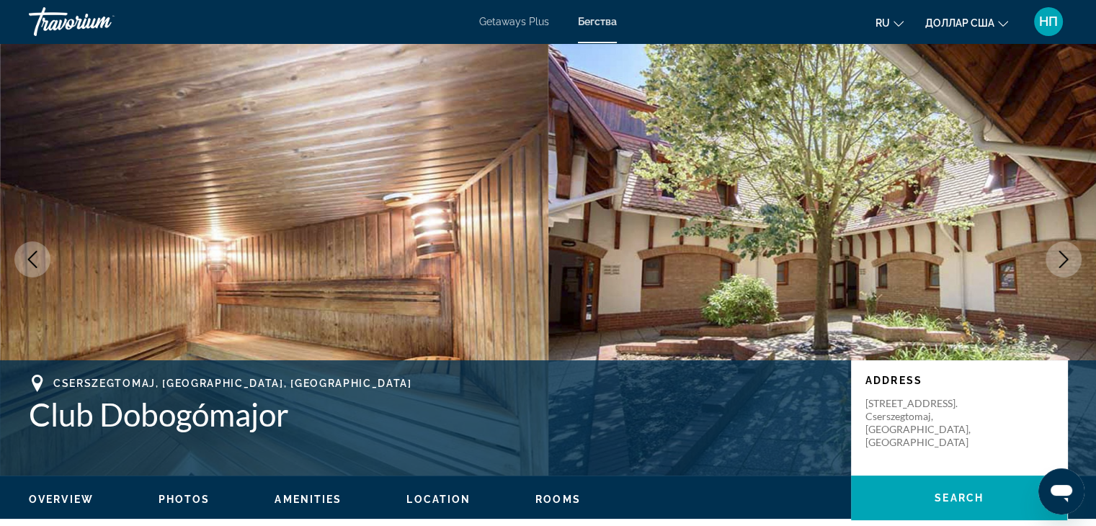
click at [32, 260] on icon "Previous image" at bounding box center [32, 259] width 17 height 17
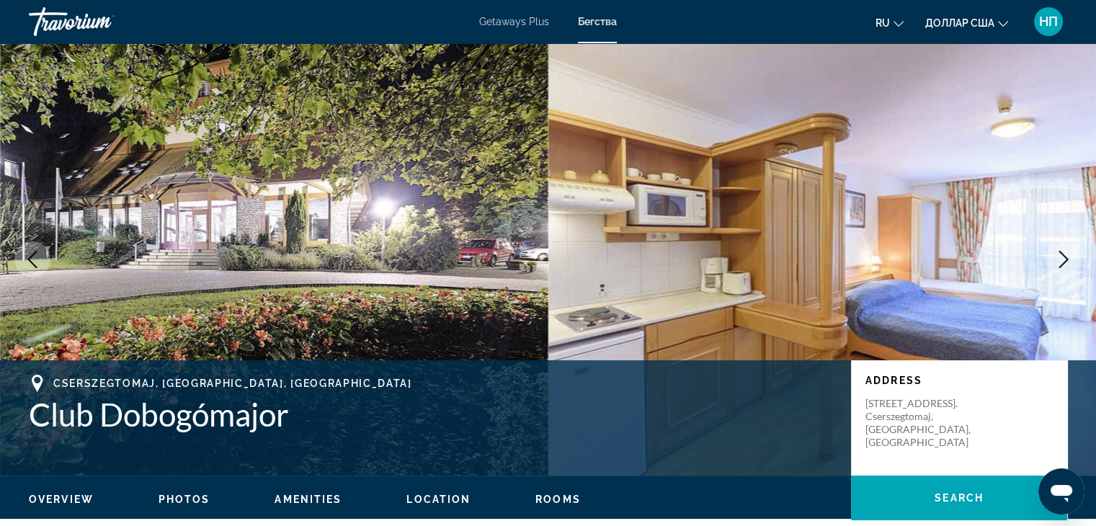
click at [32, 260] on icon "Previous image" at bounding box center [32, 259] width 17 height 17
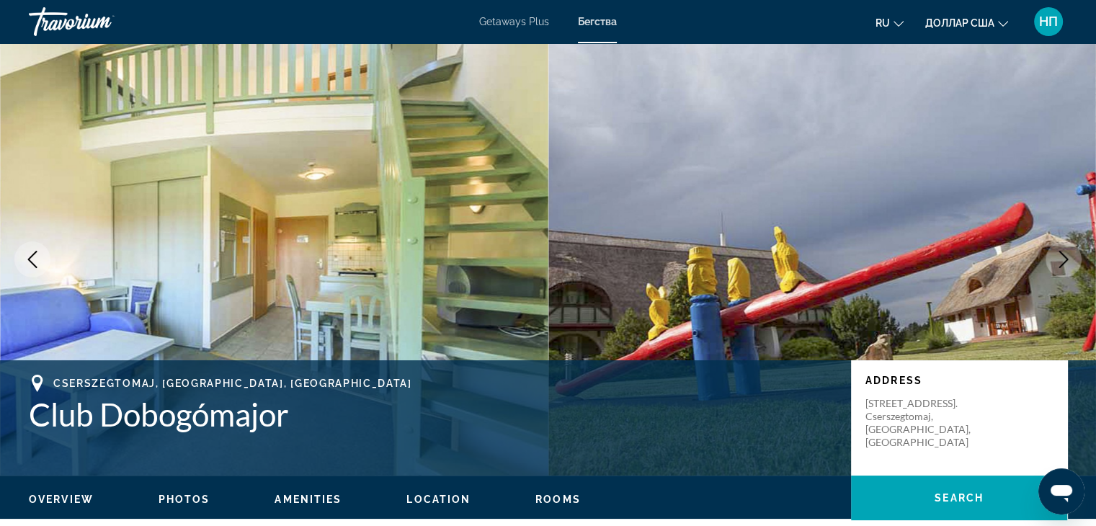
click at [32, 260] on icon "Previous image" at bounding box center [32, 259] width 17 height 17
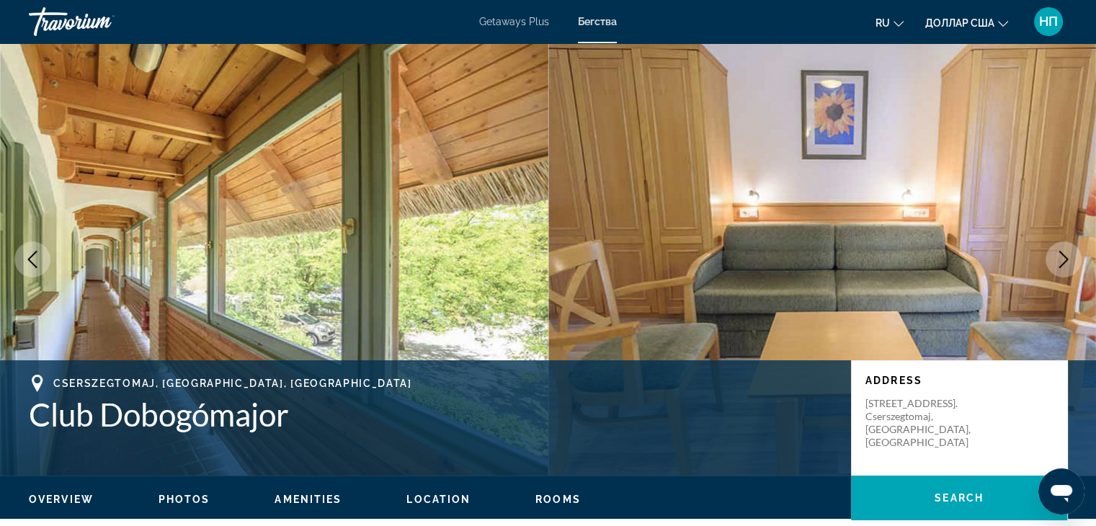
click at [32, 260] on icon "Previous image" at bounding box center [32, 259] width 17 height 17
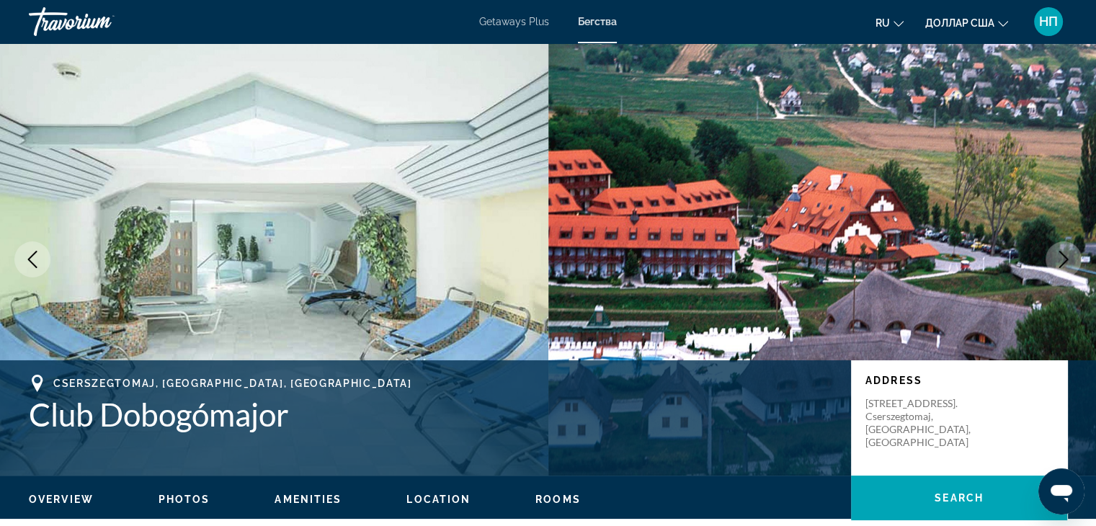
click at [32, 262] on icon "Previous image" at bounding box center [32, 259] width 9 height 17
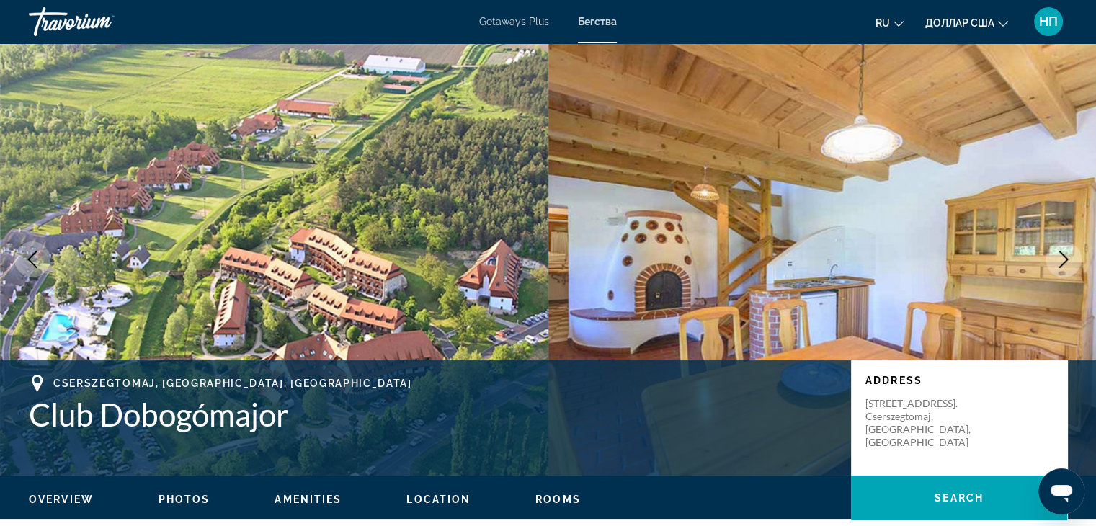
click at [31, 263] on icon "Previous image" at bounding box center [32, 259] width 9 height 17
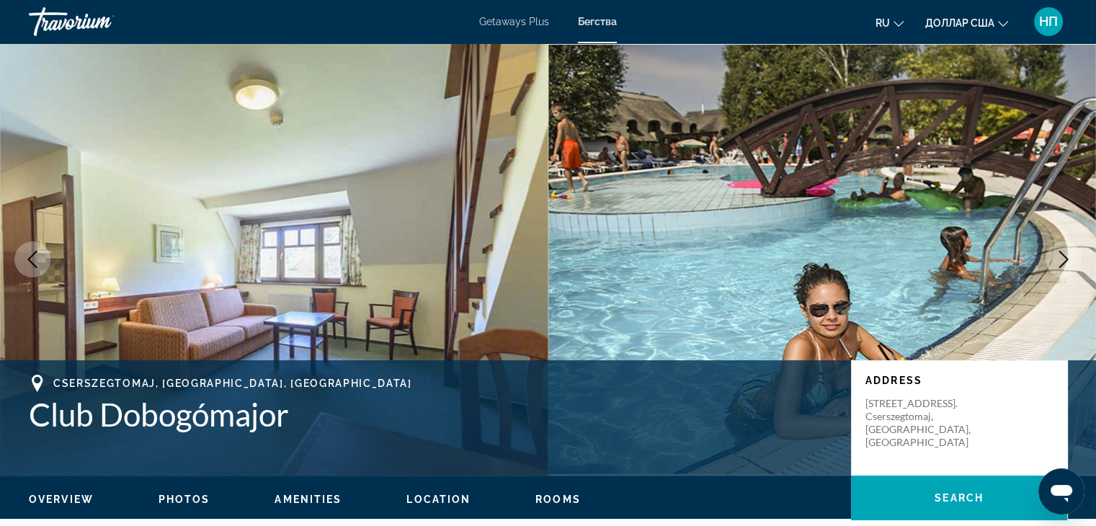
click at [31, 264] on icon "Previous image" at bounding box center [32, 259] width 17 height 17
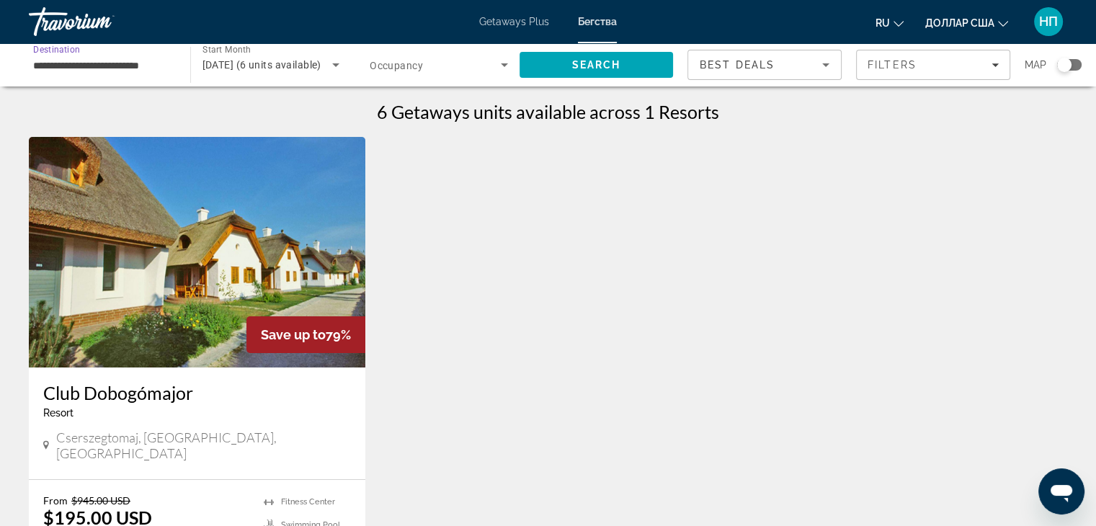
click at [78, 67] on input "**********" at bounding box center [102, 65] width 138 height 17
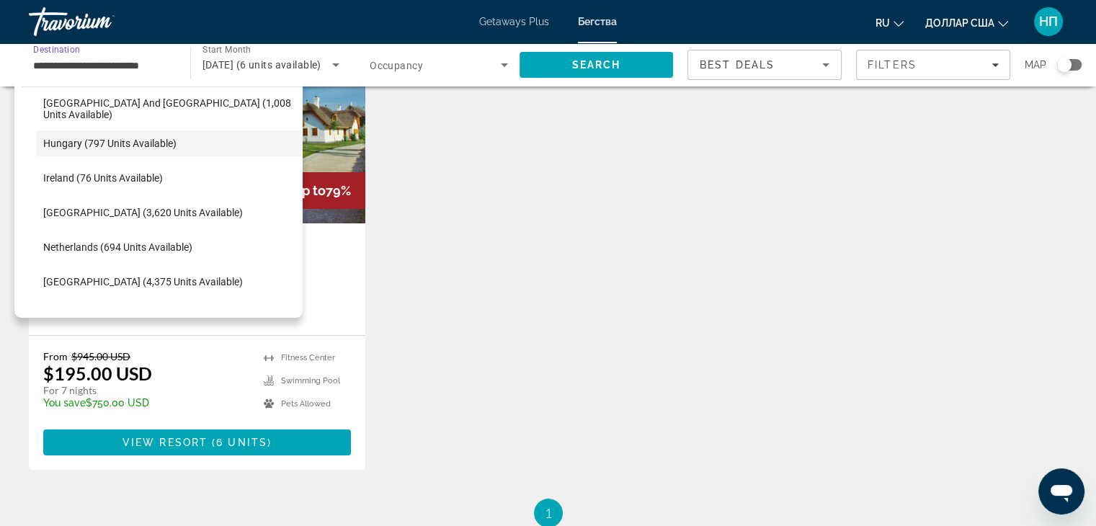
scroll to position [415, 0]
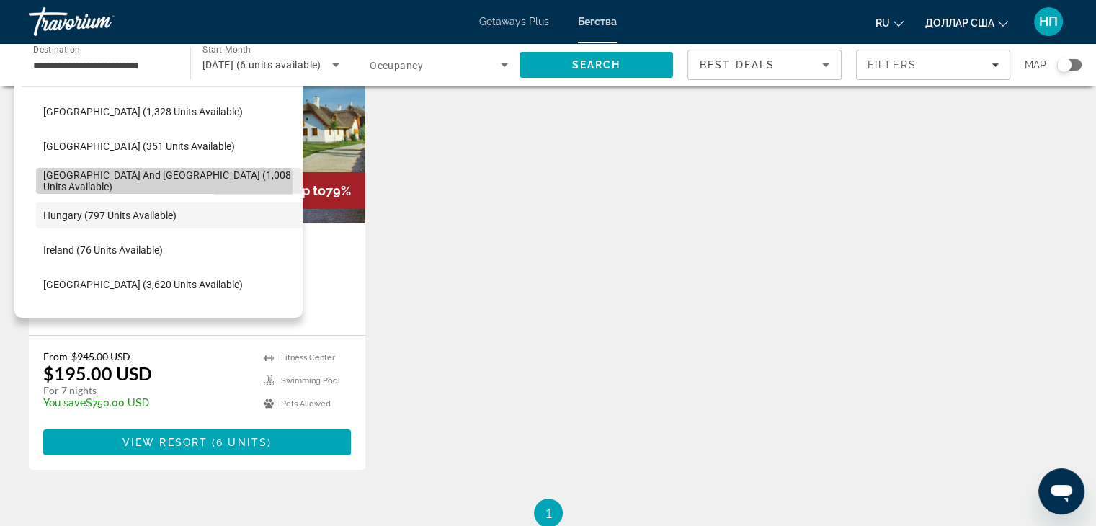
click at [70, 185] on span "[GEOGRAPHIC_DATA] and [GEOGRAPHIC_DATA] (1,008 units available)" at bounding box center [169, 180] width 252 height 23
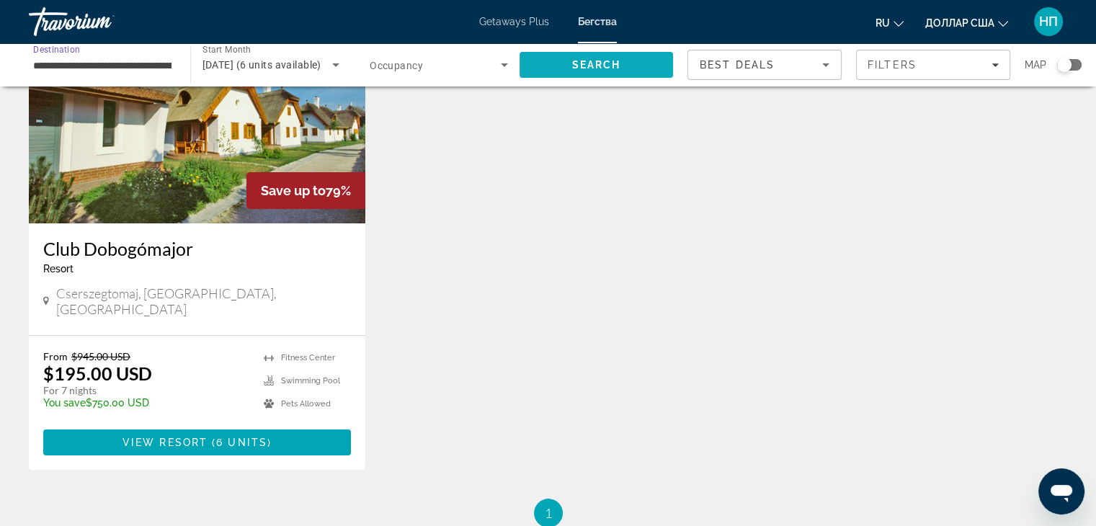
click at [584, 63] on span "Search" at bounding box center [595, 65] width 49 height 12
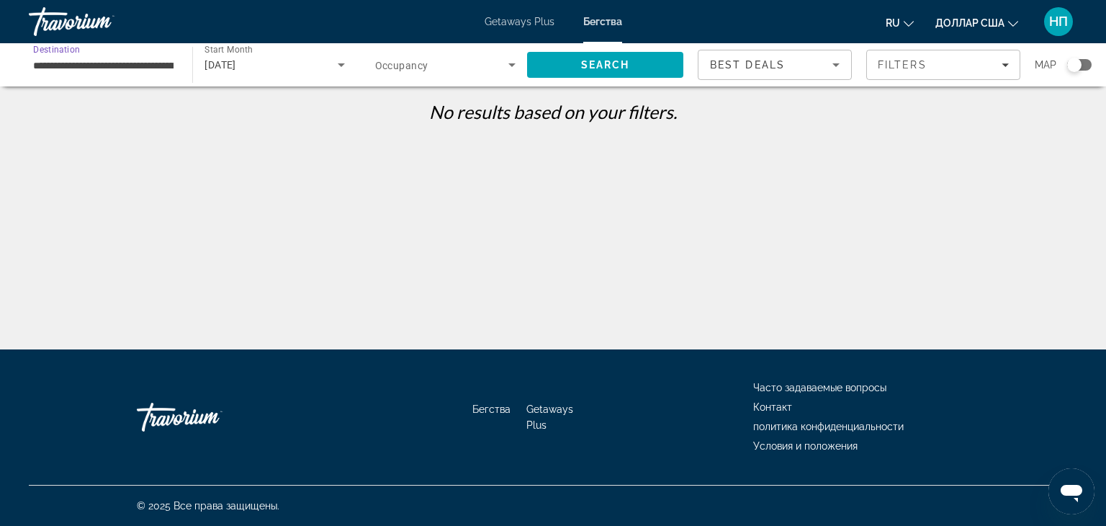
click at [65, 67] on input "**********" at bounding box center [103, 65] width 140 height 17
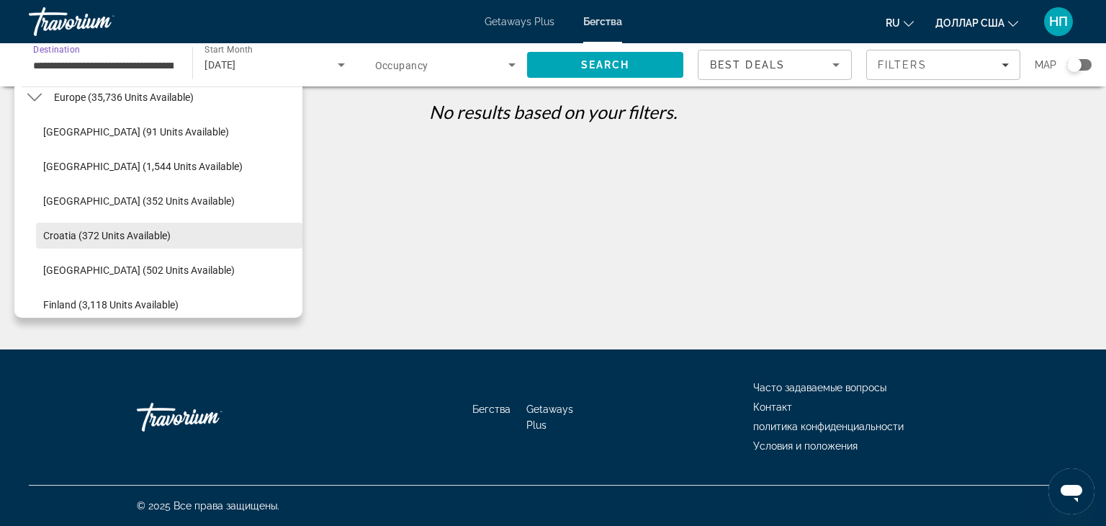
scroll to position [181, 0]
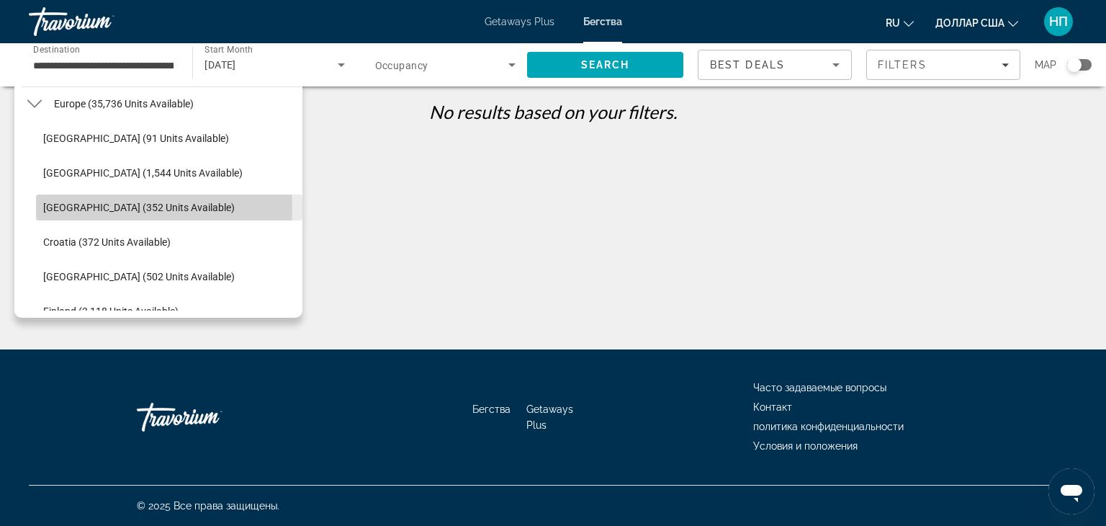
click at [116, 208] on span "[GEOGRAPHIC_DATA] (352 units available)" at bounding box center [139, 208] width 192 height 12
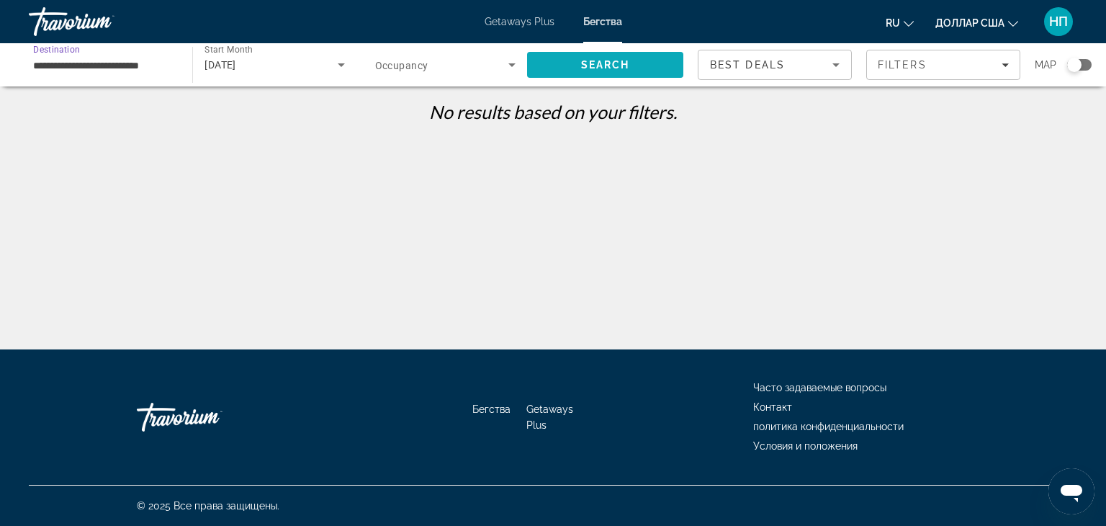
click at [604, 65] on span "Search" at bounding box center [605, 65] width 49 height 12
click at [90, 68] on input "**********" at bounding box center [103, 65] width 140 height 17
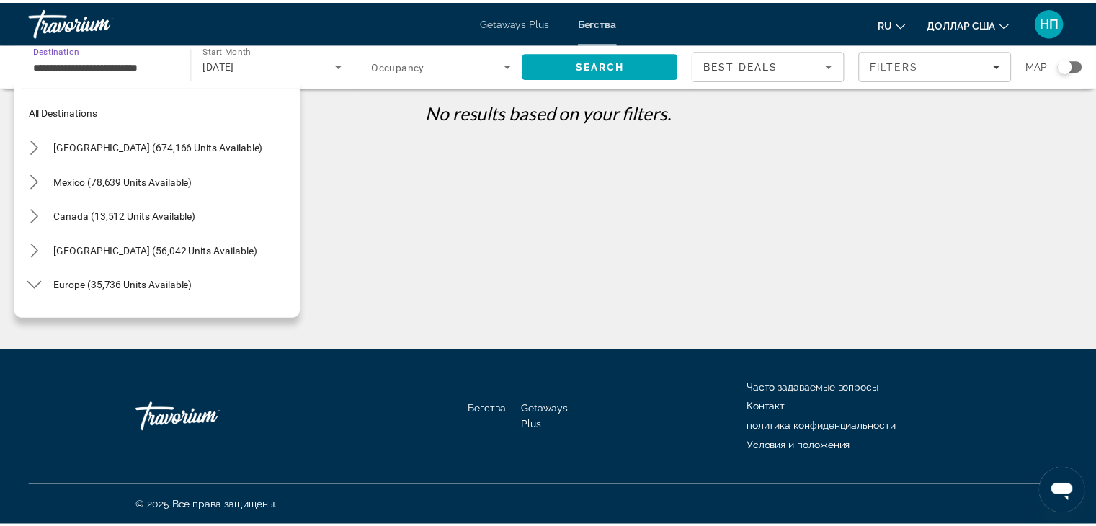
scroll to position [189, 0]
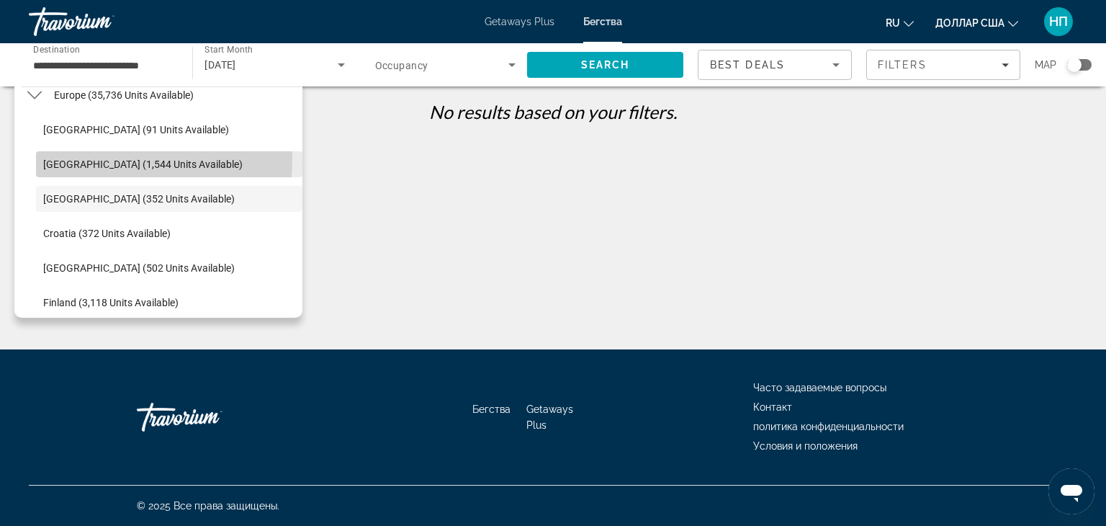
click at [84, 158] on span "[GEOGRAPHIC_DATA] (1,544 units available)" at bounding box center [143, 164] width 200 height 12
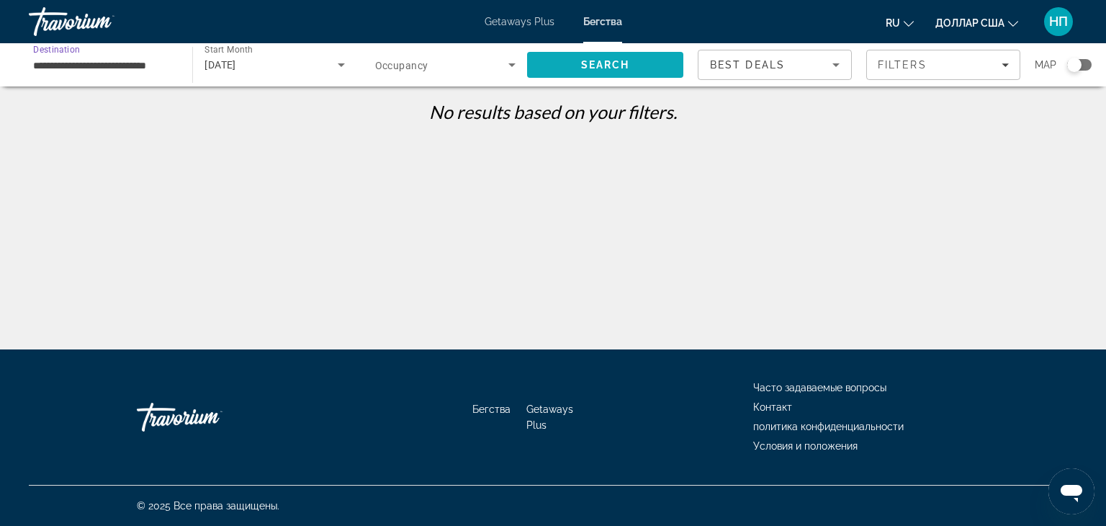
click at [601, 67] on span "Search" at bounding box center [605, 65] width 49 height 12
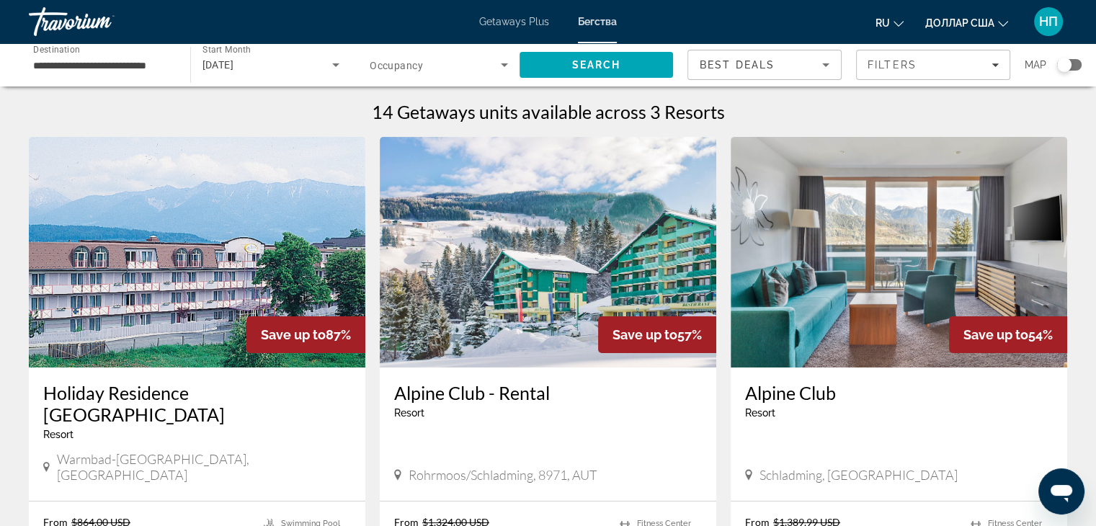
click at [58, 61] on input "**********" at bounding box center [102, 65] width 138 height 17
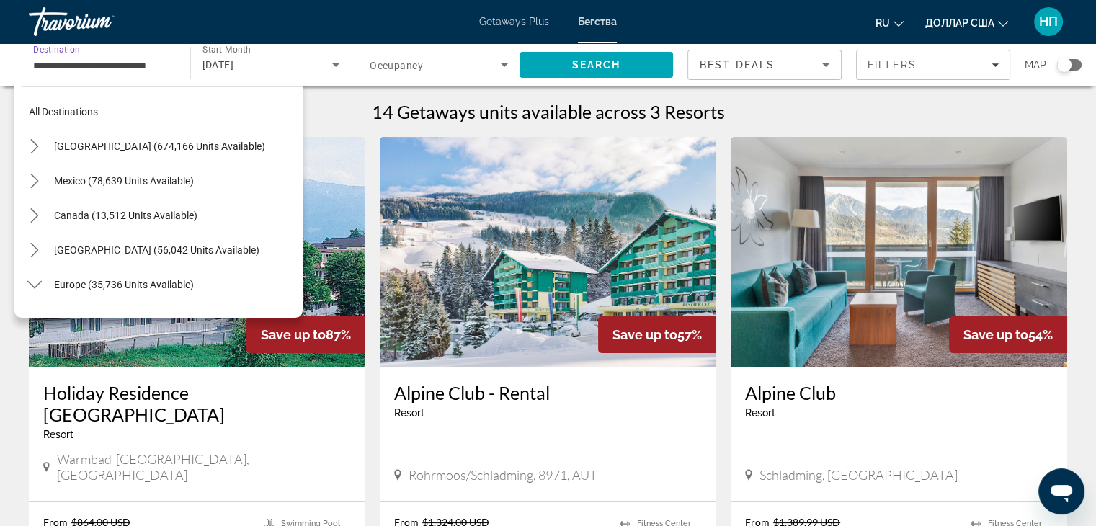
scroll to position [155, 0]
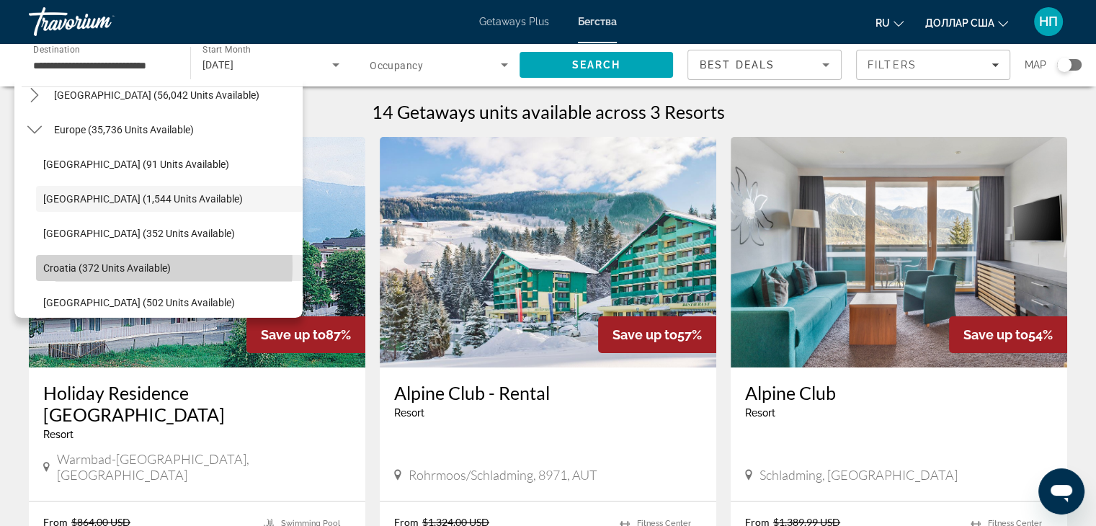
click at [82, 265] on span "Croatia (372 units available)" at bounding box center [107, 268] width 128 height 12
type input "**********"
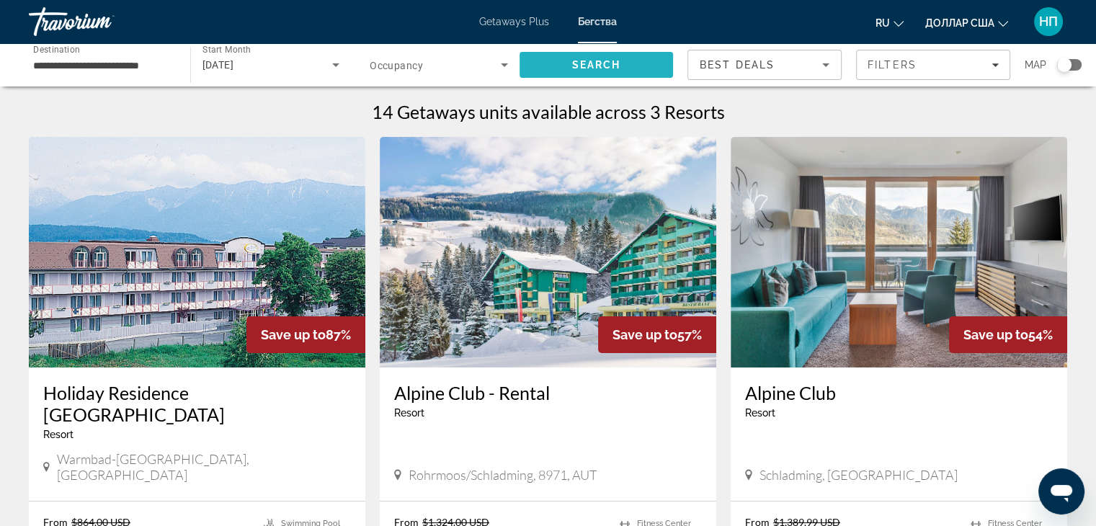
click at [588, 57] on span "Search" at bounding box center [596, 65] width 154 height 35
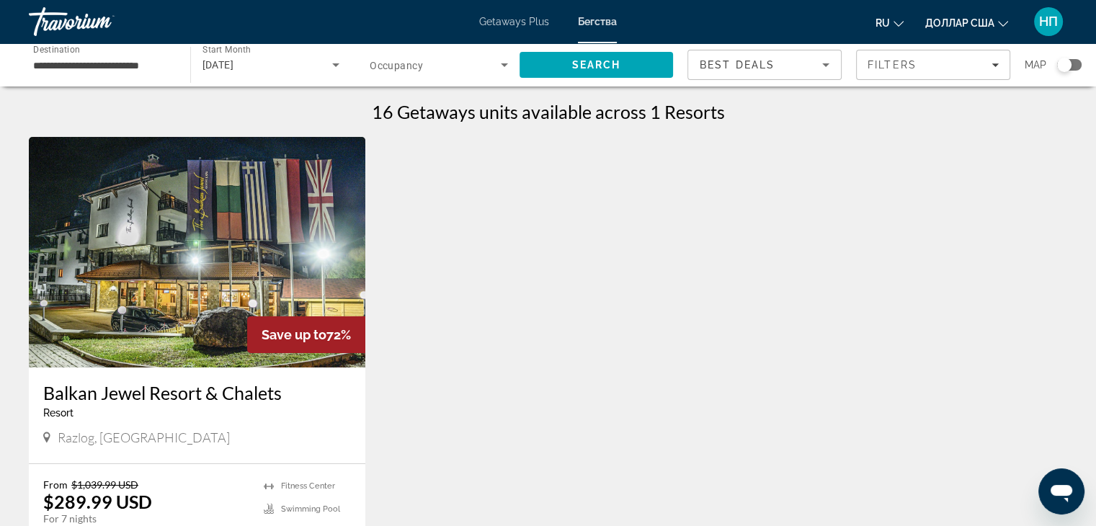
click at [259, 240] on img "Основное содержание" at bounding box center [197, 252] width 336 height 231
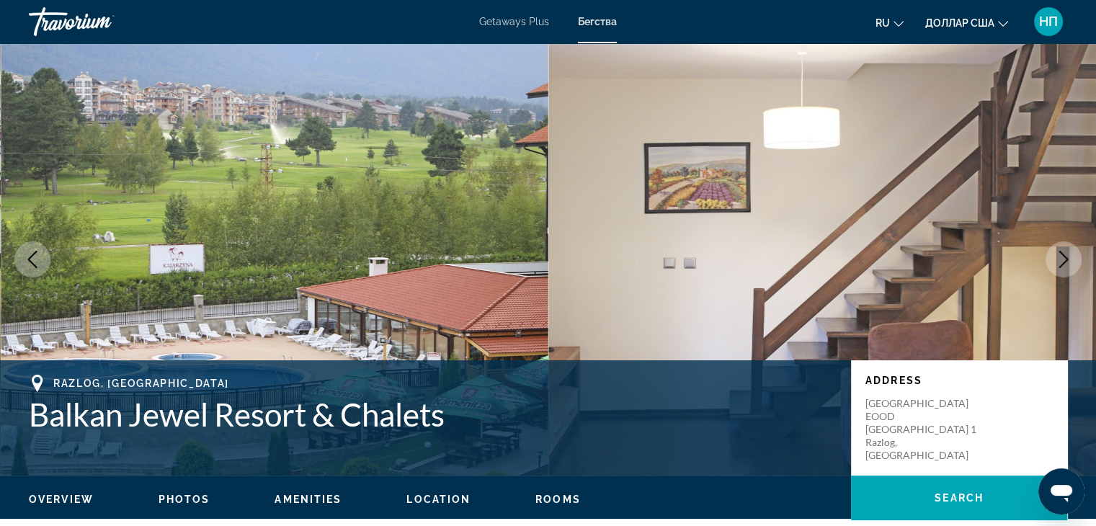
click at [1070, 261] on icon "Next image" at bounding box center [1063, 259] width 17 height 17
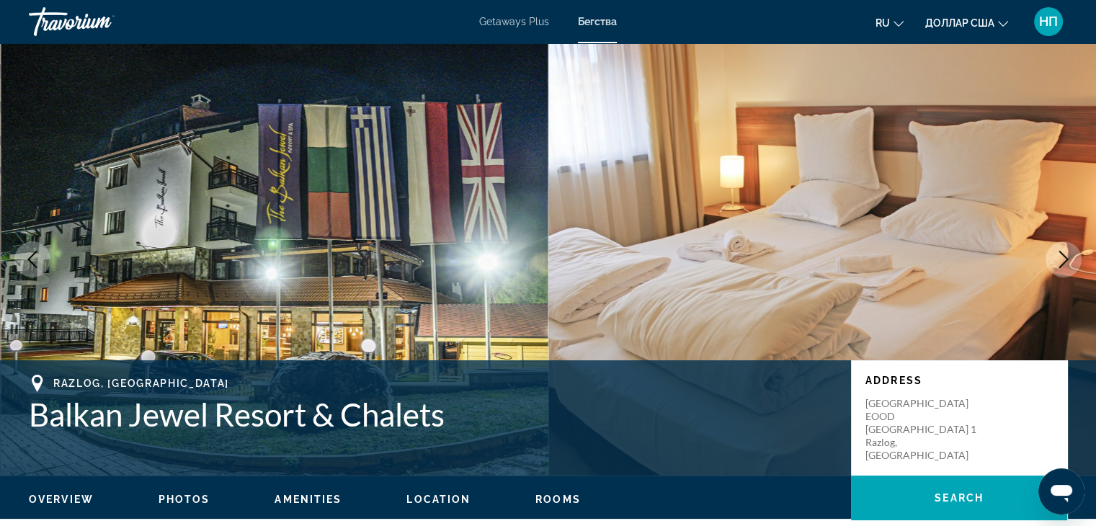
click at [1070, 261] on icon "Next image" at bounding box center [1063, 259] width 17 height 17
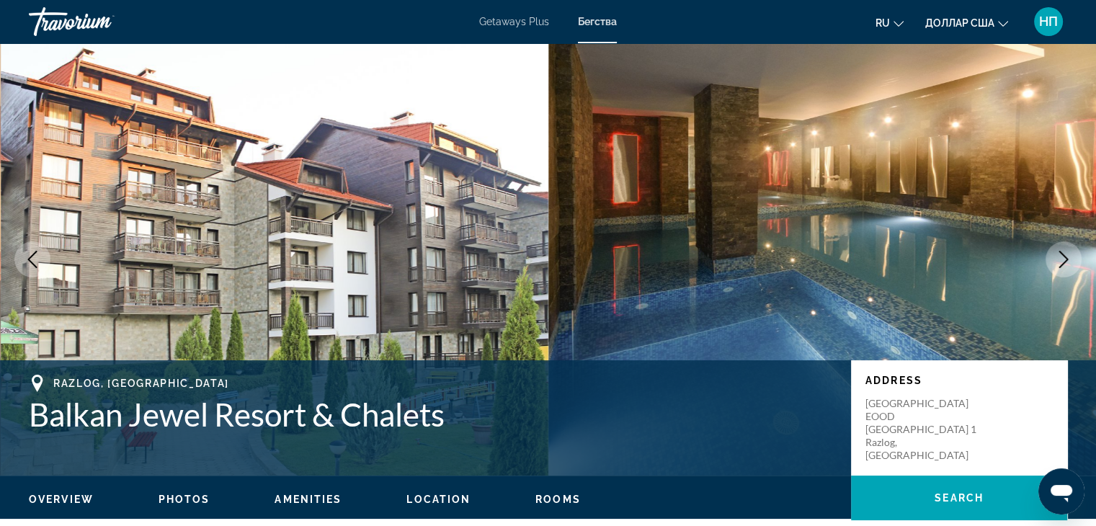
click at [1070, 261] on icon "Next image" at bounding box center [1063, 259] width 17 height 17
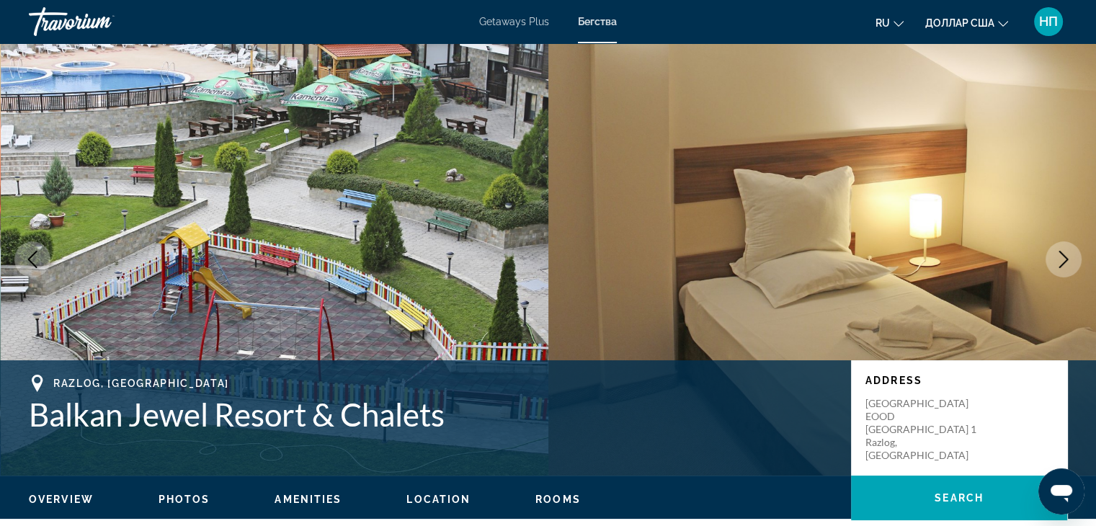
click at [1070, 261] on icon "Next image" at bounding box center [1063, 259] width 17 height 17
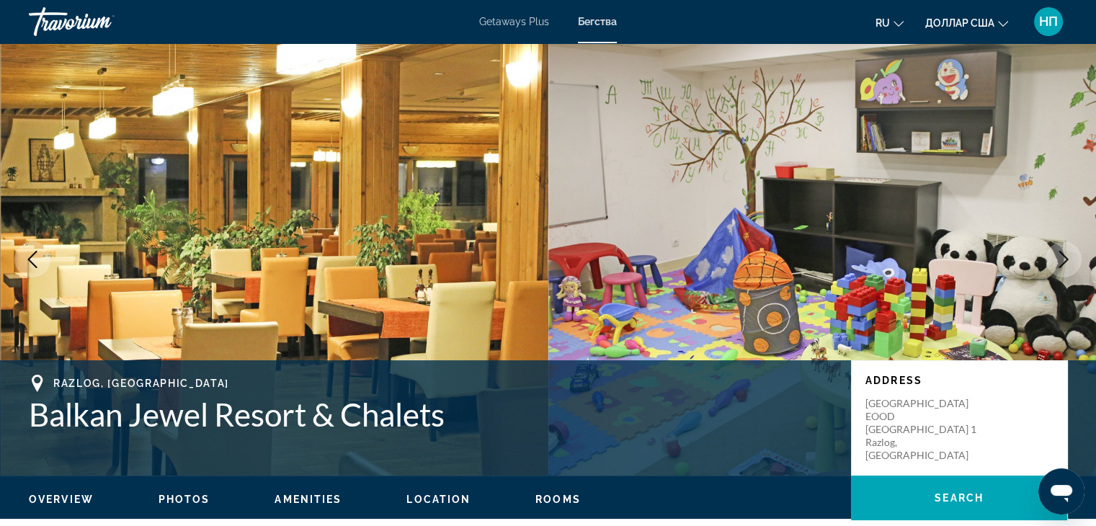
click at [1070, 261] on icon "Next image" at bounding box center [1063, 259] width 17 height 17
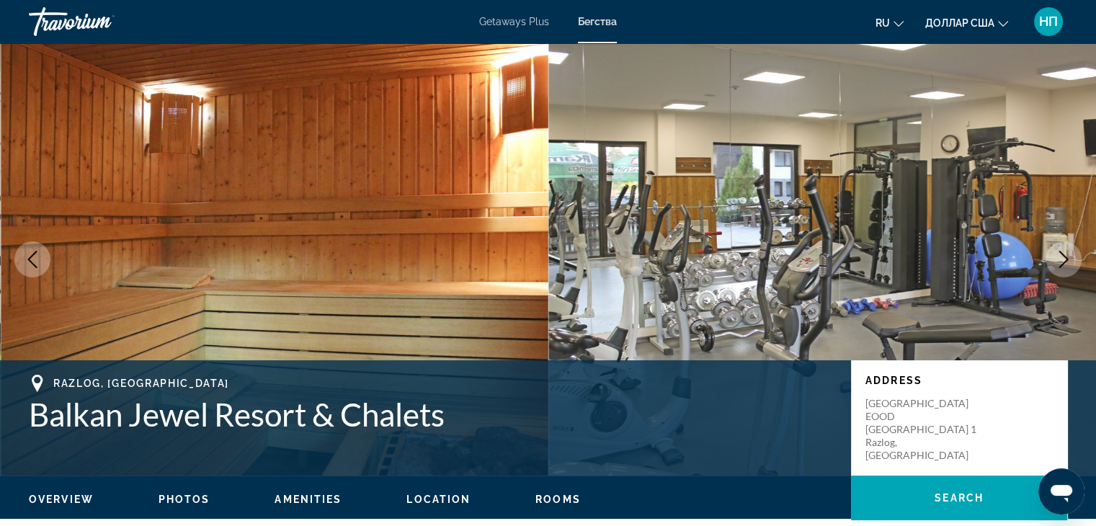
click at [1070, 261] on icon "Next image" at bounding box center [1063, 259] width 17 height 17
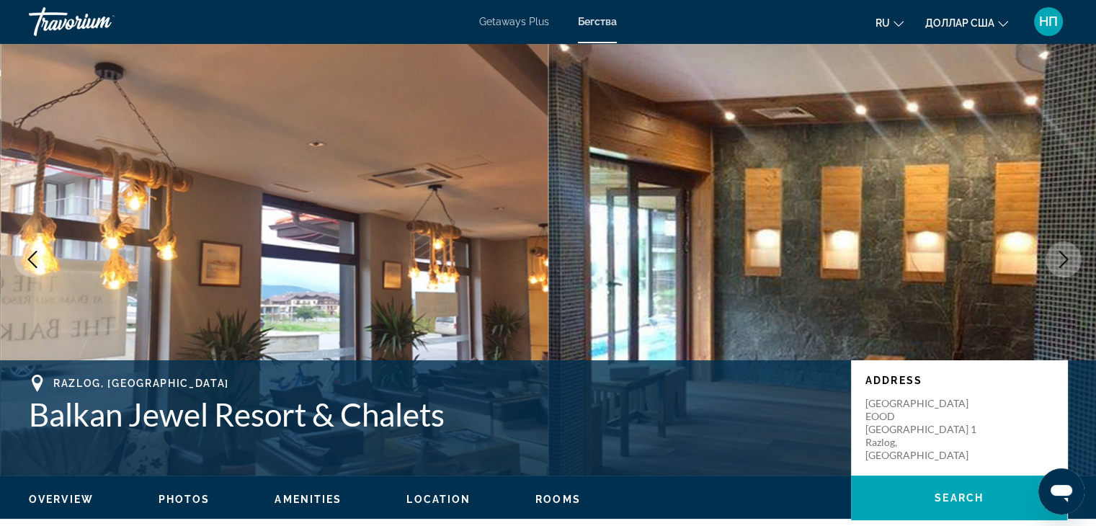
click at [1070, 261] on icon "Next image" at bounding box center [1063, 259] width 17 height 17
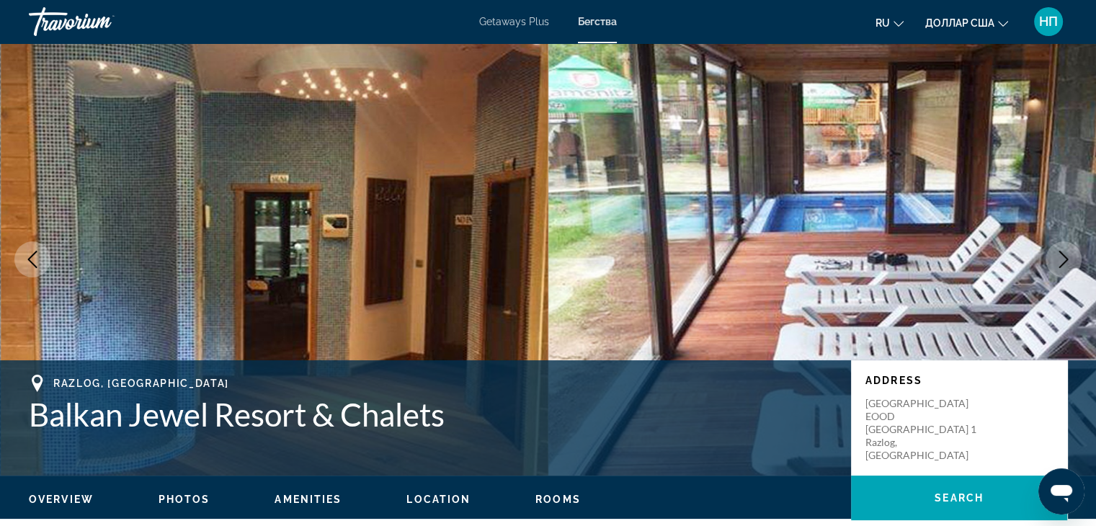
click at [1070, 261] on icon "Next image" at bounding box center [1063, 259] width 17 height 17
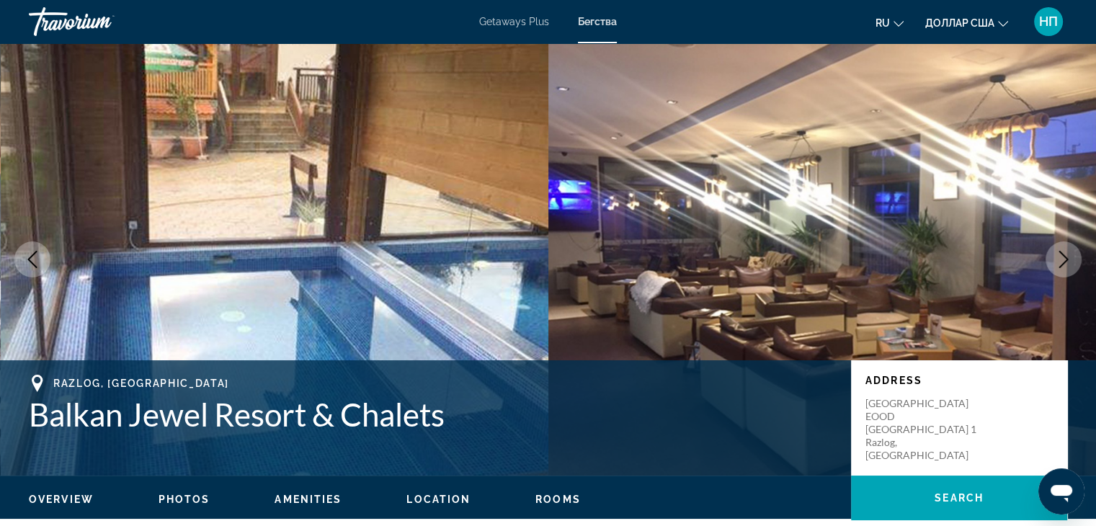
click at [1070, 261] on icon "Next image" at bounding box center [1063, 259] width 17 height 17
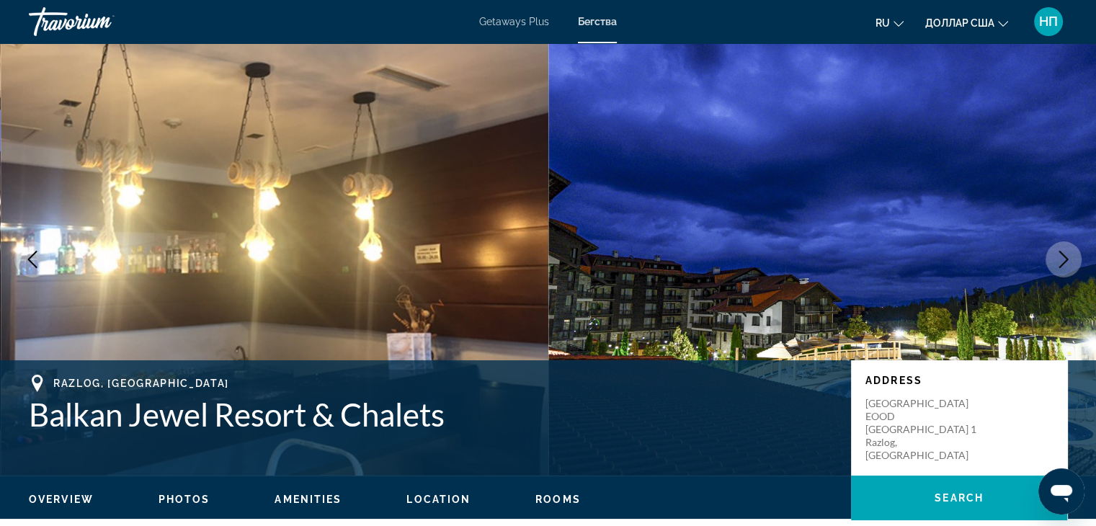
click at [1070, 261] on icon "Next image" at bounding box center [1063, 259] width 17 height 17
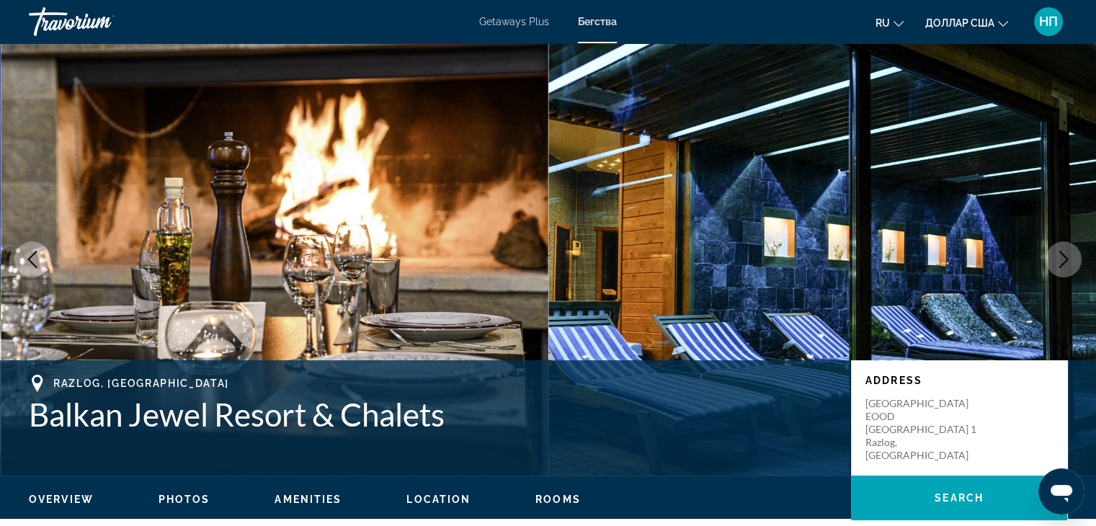
click at [1070, 261] on icon "Next image" at bounding box center [1063, 259] width 17 height 17
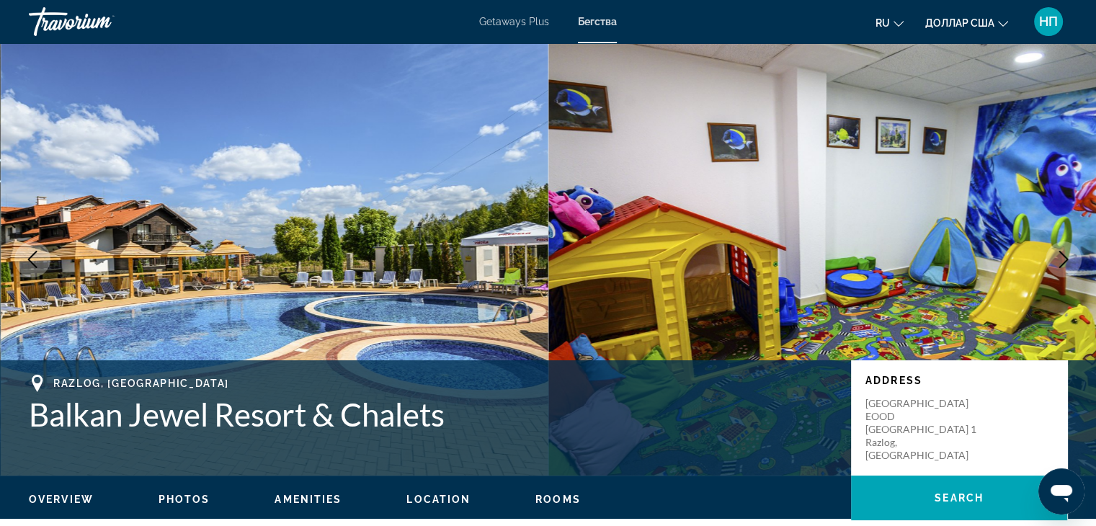
click at [1070, 261] on icon "Next image" at bounding box center [1063, 259] width 17 height 17
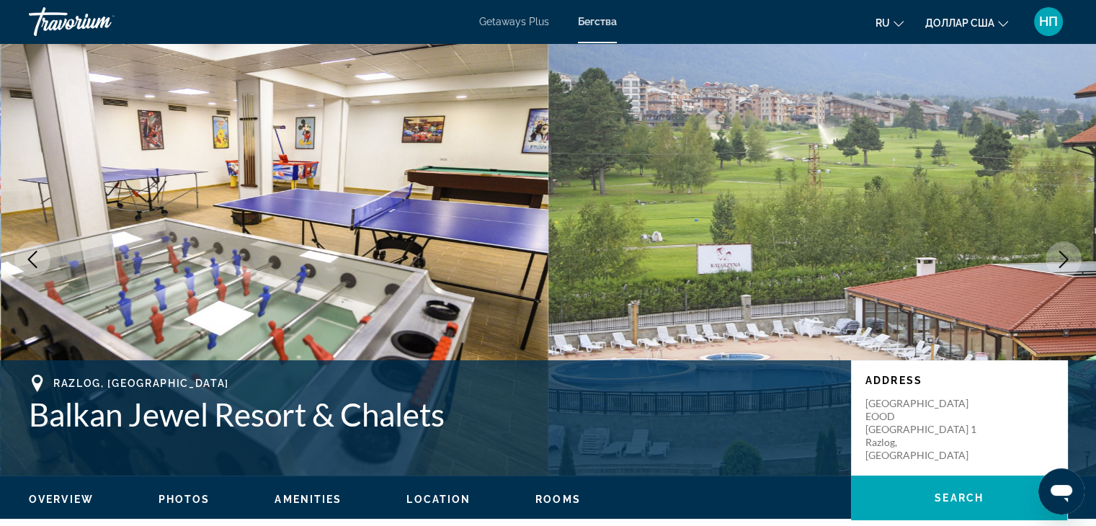
click at [1070, 261] on icon "Next image" at bounding box center [1063, 259] width 17 height 17
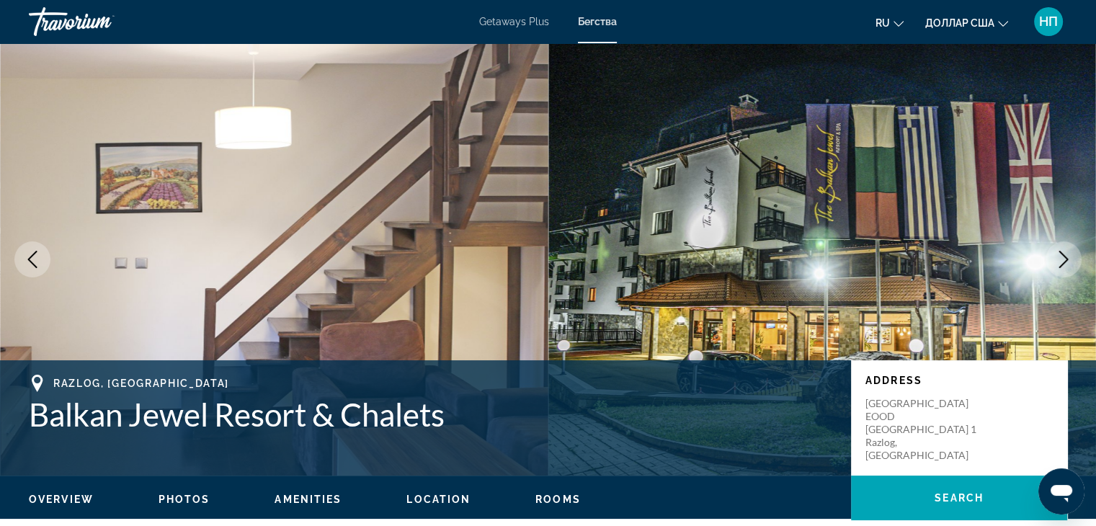
click at [1070, 261] on icon "Next image" at bounding box center [1063, 259] width 17 height 17
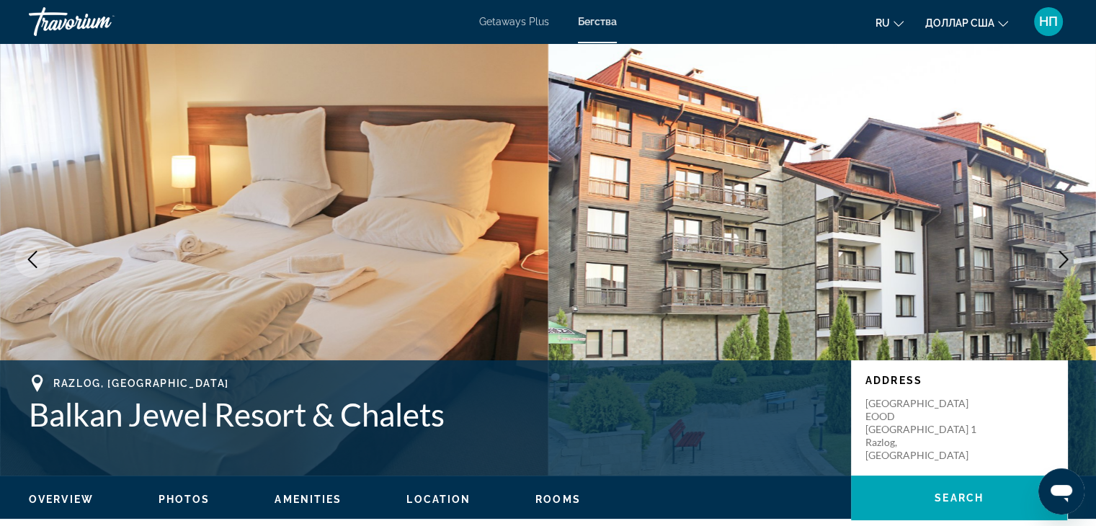
click at [1070, 261] on icon "Next image" at bounding box center [1063, 259] width 17 height 17
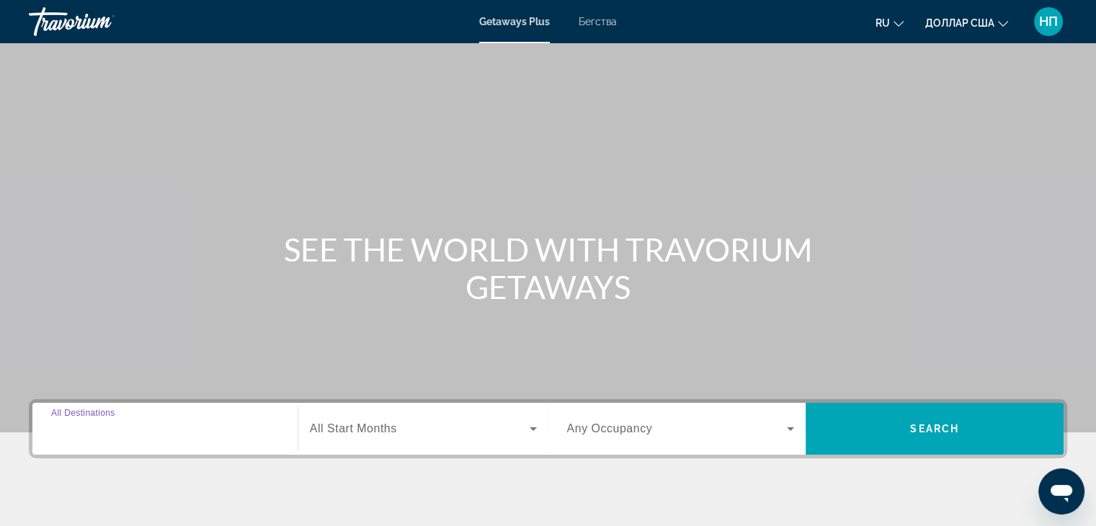
click at [58, 436] on input "Destination All Destinations" at bounding box center [165, 429] width 228 height 17
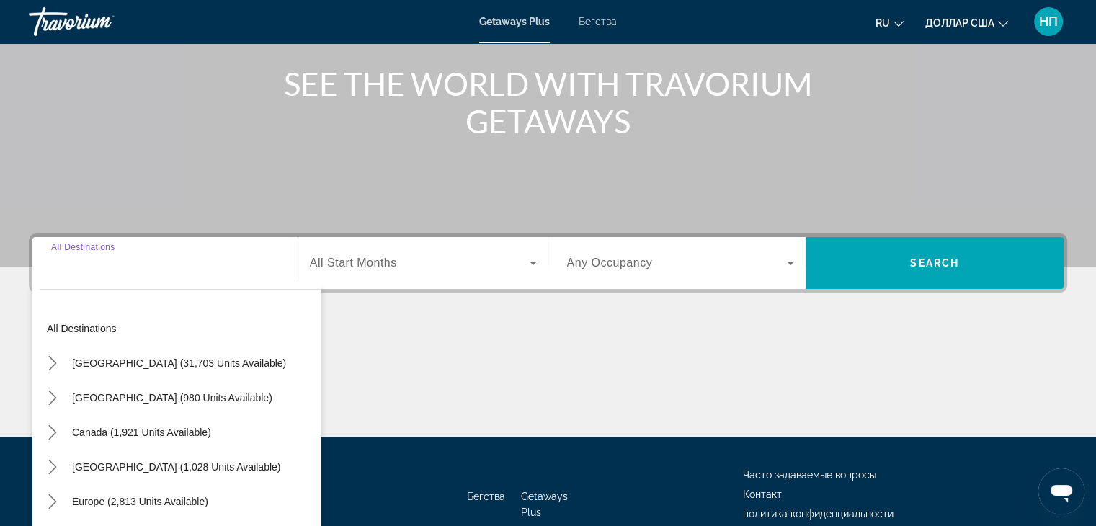
scroll to position [253, 0]
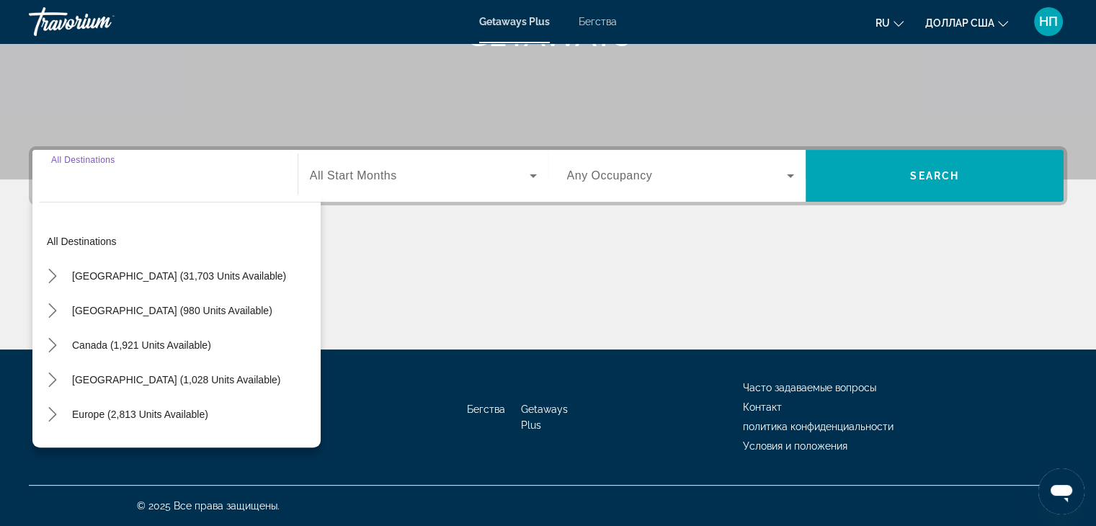
click at [464, 279] on div "Основное содержание" at bounding box center [548, 295] width 1038 height 108
